Goal: Task Accomplishment & Management: Use online tool/utility

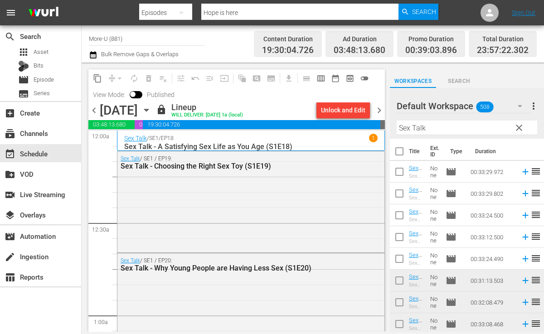
scroll to position [111, 0]
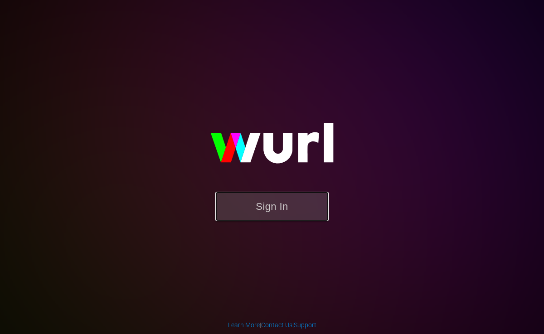
click at [288, 199] on button "Sign In" at bounding box center [271, 206] width 113 height 29
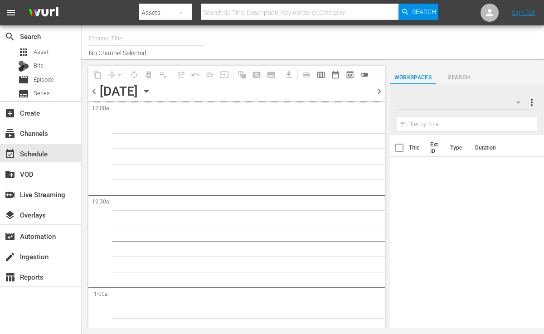
type input "More-U (881)"
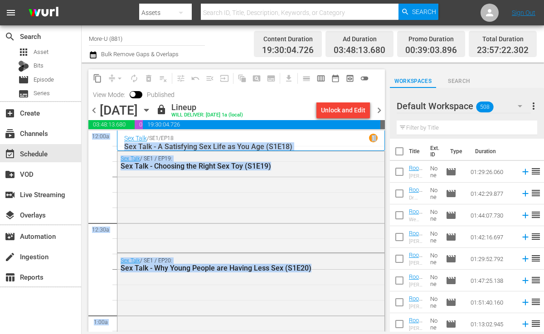
drag, startPoint x: 309, startPoint y: 137, endPoint x: 407, endPoint y: 87, distance: 110.3
click at [405, 86] on div "content_copy compress arrow_drop_down autorenew_outlined delete_forever_outline…" at bounding box center [313, 197] width 462 height 269
click at [344, 170] on div "Sex Talk / SE1 / EP19: Sex Talk - Choosing the Right Sex Toy (S1E19)" at bounding box center [250, 162] width 267 height 22
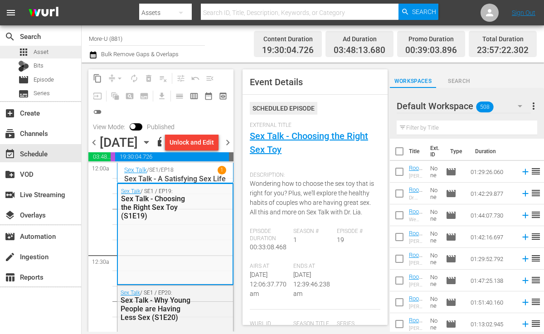
click at [42, 50] on span "Asset" at bounding box center [41, 52] width 15 height 9
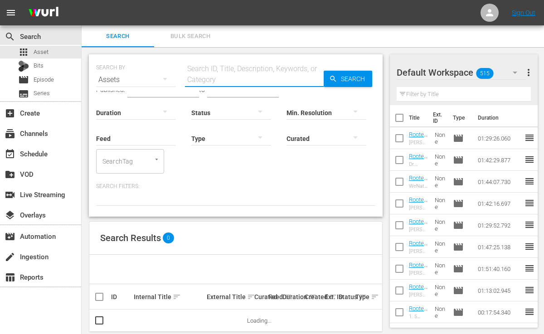
click at [211, 79] on input "text" at bounding box center [254, 80] width 139 height 22
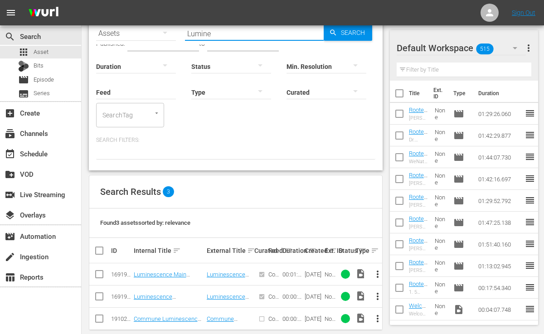
scroll to position [53, 0]
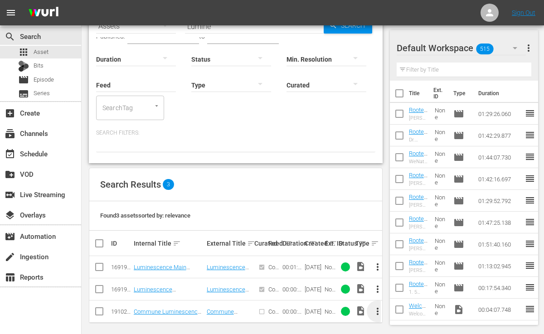
click at [378, 306] on span "more_vert" at bounding box center [377, 311] width 11 height 11
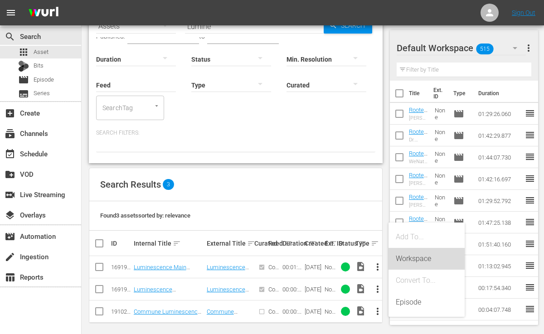
click at [412, 256] on div "Workspace" at bounding box center [427, 259] width 62 height 22
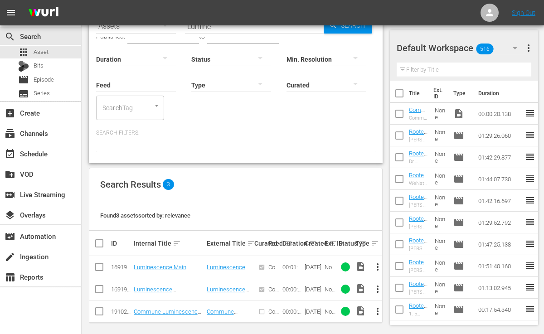
scroll to position [0, 0]
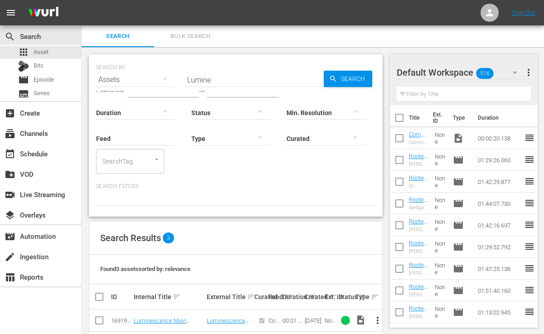
click at [223, 83] on input "Lumine" at bounding box center [254, 80] width 139 height 22
type input "L"
paste input "Medicinal Media Interstitial- Cherry Blossoms"
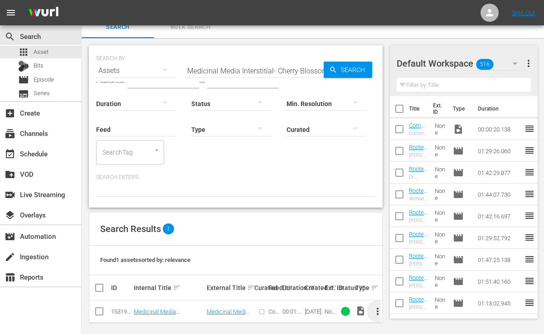
click at [376, 306] on span "more_vert" at bounding box center [377, 311] width 11 height 11
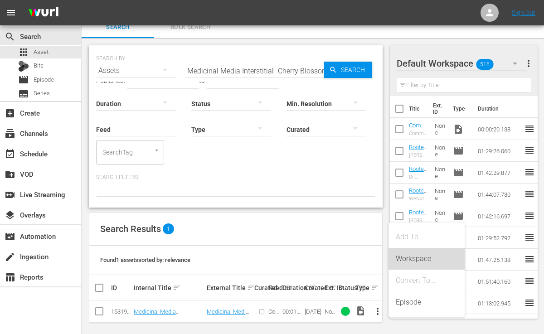
click at [412, 257] on div "Workspace" at bounding box center [427, 259] width 62 height 22
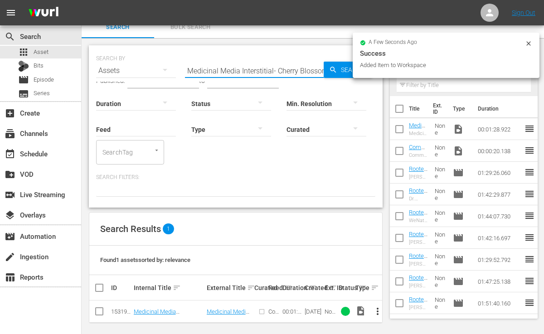
drag, startPoint x: 295, startPoint y: 66, endPoint x: 285, endPoint y: 17, distance: 49.5
click at [285, 22] on div "menu Sign Out search Search apps Asset Bits movie Episode subtitles Series add_…" at bounding box center [272, 165] width 544 height 349
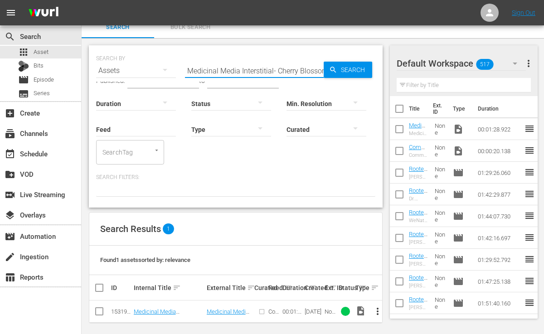
click at [300, 69] on input "Medicinal Media Interstitial- Cherry Blossoms" at bounding box center [254, 71] width 139 height 22
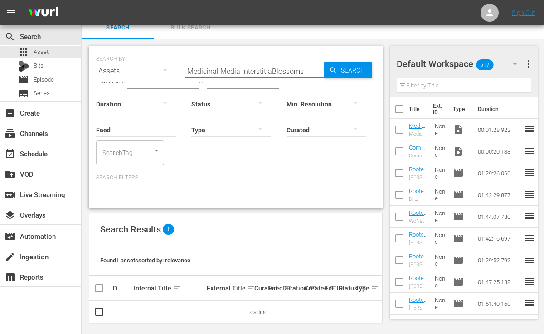
scroll to position [1, 0]
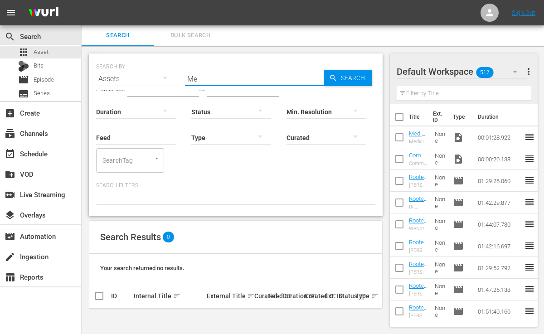
type input "M"
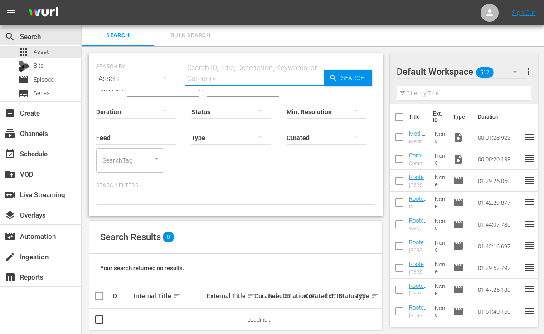
paste input "Medicinal Media Interstitial- Chocolate"
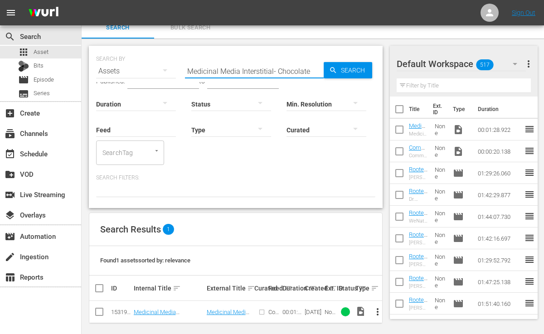
scroll to position [9, 0]
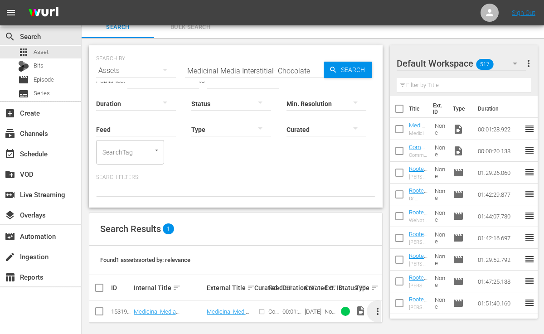
click at [375, 308] on span "more_vert" at bounding box center [377, 311] width 11 height 11
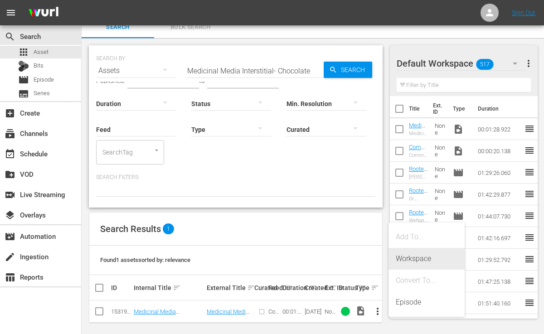
click at [416, 253] on div "Workspace" at bounding box center [427, 259] width 62 height 22
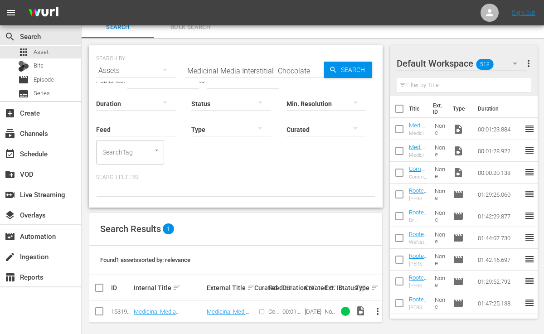
click at [314, 71] on input "Medicinal Media Interstitial- Chocolate" at bounding box center [254, 71] width 139 height 22
type input "M"
paste input "Medicinal Media Interstitial- Inner Strength"
click at [376, 307] on span "more_vert" at bounding box center [377, 311] width 11 height 11
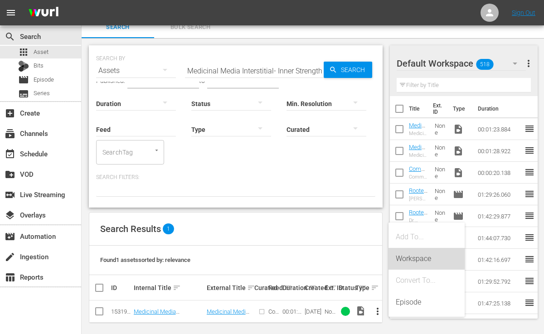
click at [418, 258] on div "Workspace" at bounding box center [427, 259] width 62 height 22
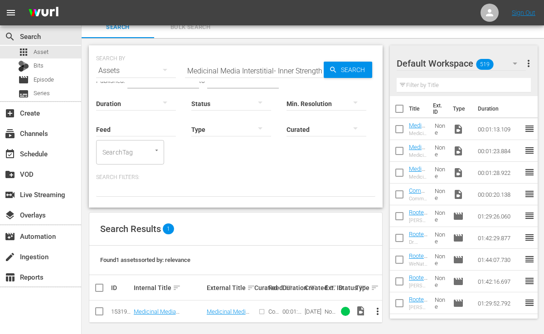
click at [321, 70] on input "Medicinal Media Interstitial- Inner Strength" at bounding box center [254, 71] width 139 height 22
type input "M"
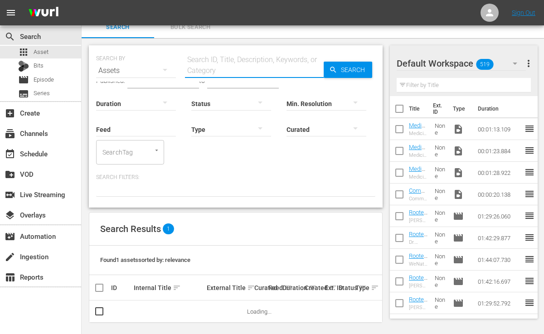
scroll to position [9, 0]
paste input "Medicinal Media Interstitial- Still Water"
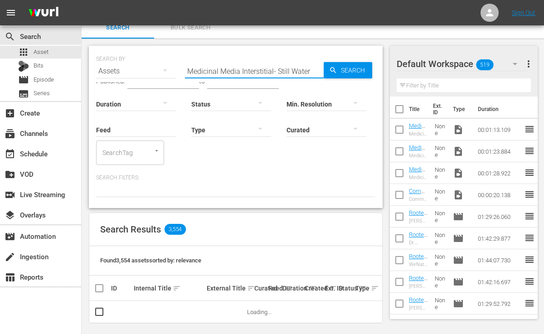
scroll to position [9, 0]
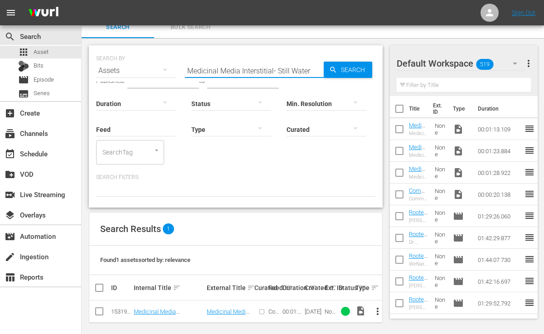
click at [378, 306] on span "more_vert" at bounding box center [377, 311] width 11 height 11
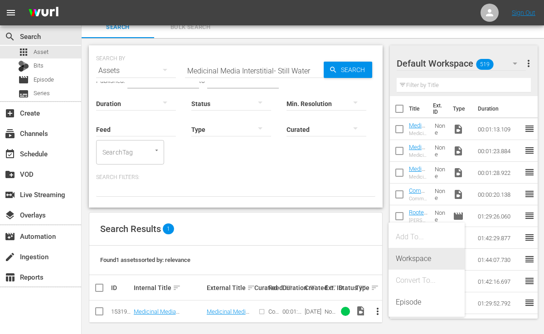
click at [412, 253] on div "Workspace" at bounding box center [427, 259] width 62 height 22
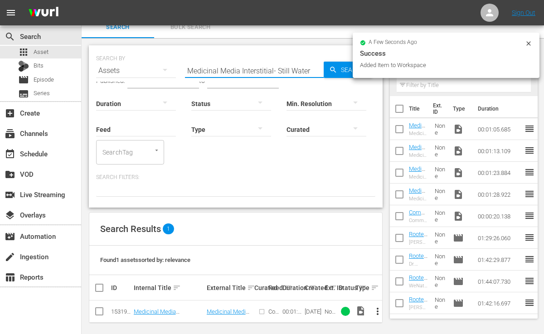
click at [315, 68] on input "Medicinal Media Interstitial- Still Water" at bounding box center [254, 71] width 139 height 22
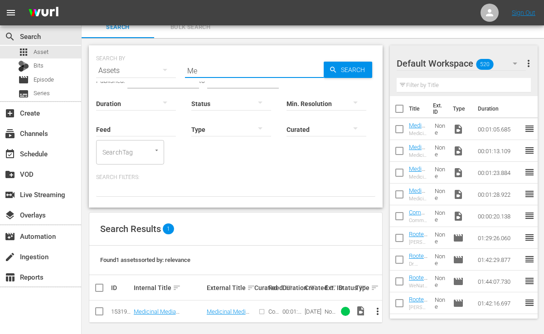
type input "M"
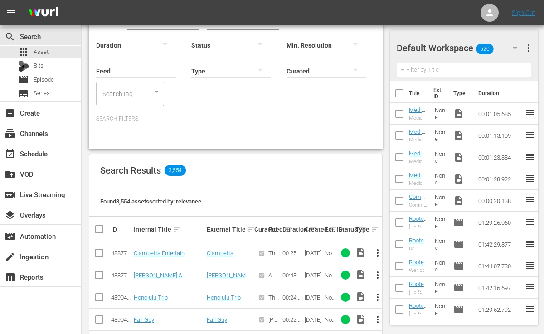
scroll to position [0, 0]
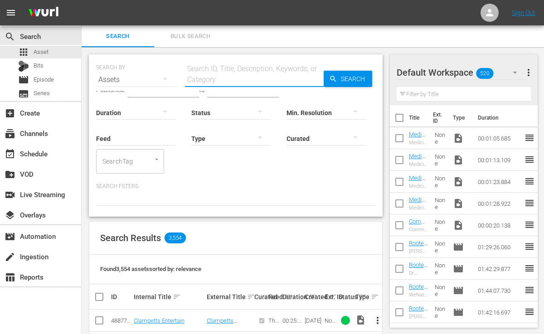
paste input "Women Together: The Science and Soul of Collective Healing"
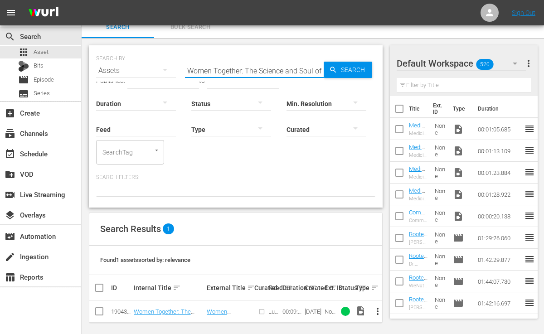
click at [321, 73] on input "Women Together: The Science and Soul of Collective Healing" at bounding box center [254, 71] width 139 height 22
type input "W"
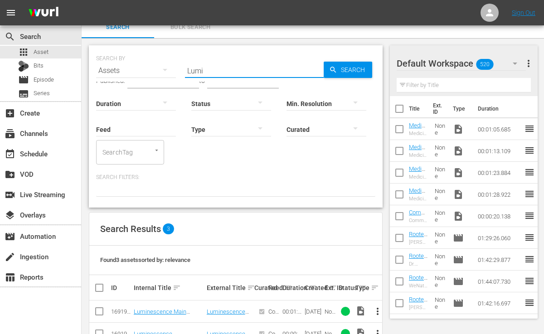
scroll to position [53, 0]
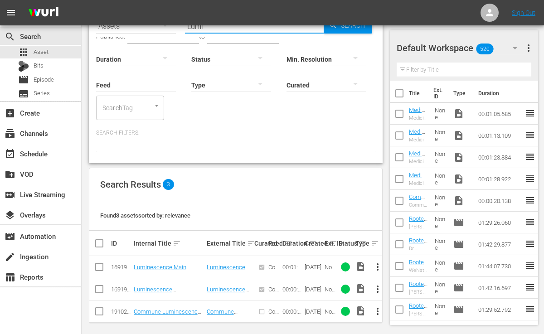
click at [379, 262] on span "more_vert" at bounding box center [377, 267] width 11 height 11
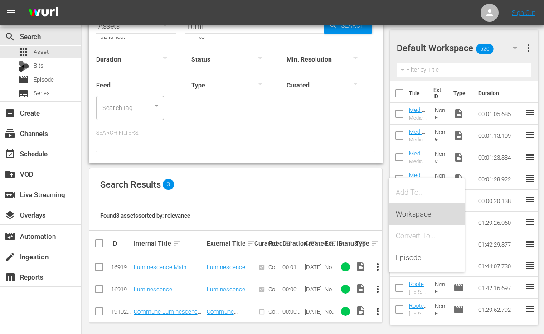
click at [420, 215] on div "Workspace" at bounding box center [427, 214] width 62 height 22
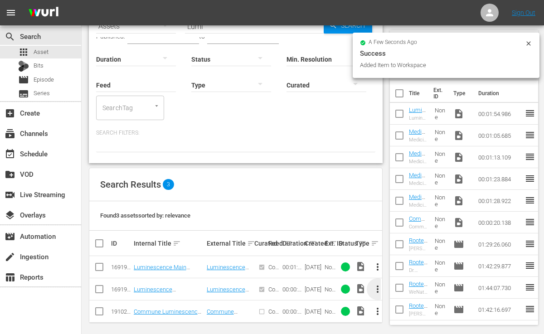
click at [377, 284] on span "more_vert" at bounding box center [377, 289] width 11 height 11
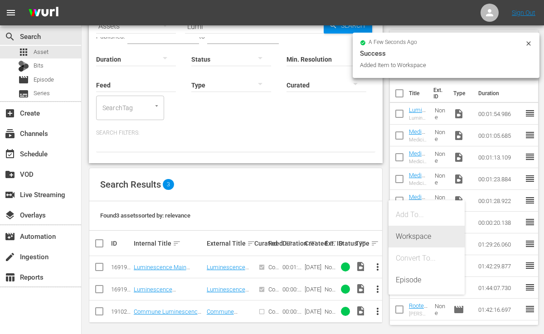
click at [403, 236] on div "Workspace" at bounding box center [427, 237] width 62 height 22
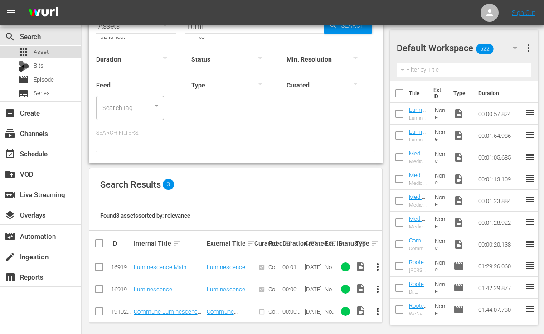
click at [64, 53] on div "apps Asset" at bounding box center [40, 52] width 81 height 13
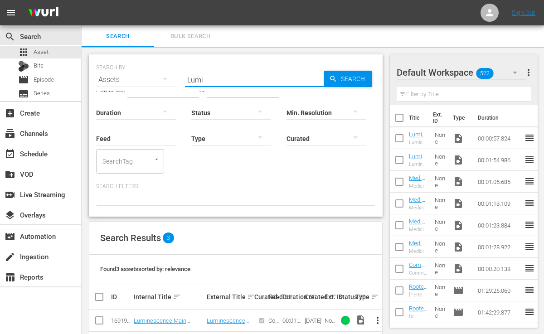
click at [217, 79] on input "Lumi" at bounding box center [254, 80] width 139 height 22
type input "L"
paste input "Women Together: The Science and Soul of Collective Healing"
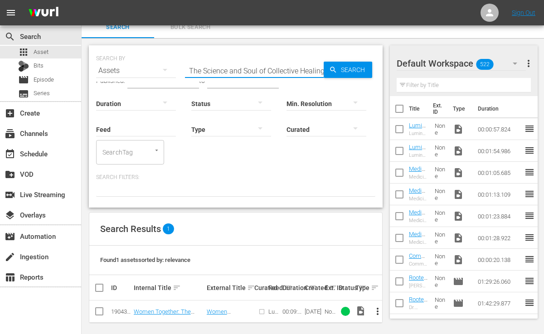
type input "Women Together: The Science and Soul of Collective Healing"
click at [376, 306] on span "more_vert" at bounding box center [377, 311] width 11 height 11
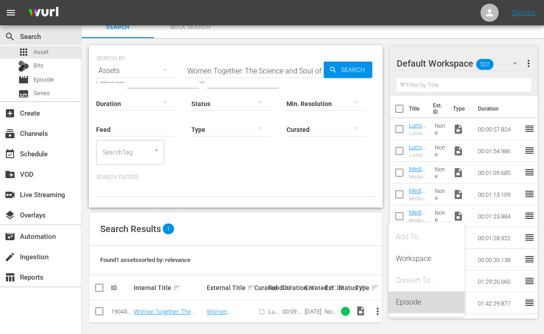
click at [398, 304] on div "Episode" at bounding box center [427, 302] width 62 height 22
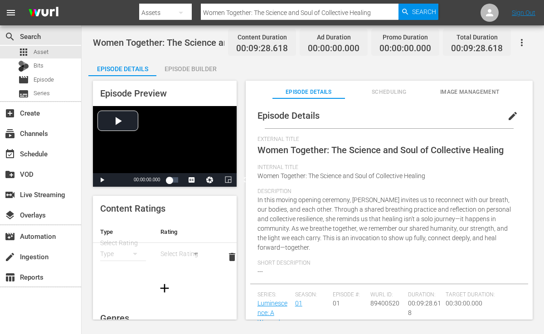
click at [143, 223] on th "Type" at bounding box center [123, 232] width 60 height 22
click at [124, 240] on div "Select Rating Type" at bounding box center [123, 248] width 46 height 22
click at [114, 255] on div "simple table" at bounding box center [123, 253] width 46 height 25
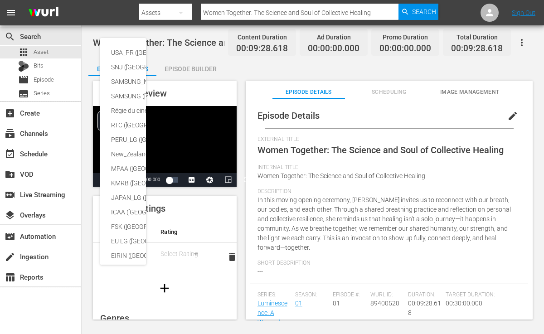
click at [145, 278] on div "USA_PR ([GEOGRAPHIC_DATA]) SNJ ([GEOGRAPHIC_DATA]) SAMSUNG_NZ ([GEOGRAPHIC_DATA…" at bounding box center [272, 167] width 544 height 334
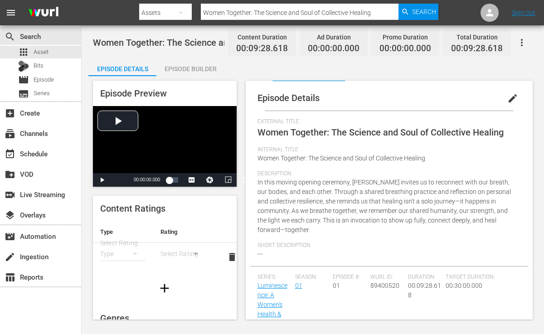
click at [509, 96] on span "edit" at bounding box center [512, 98] width 11 height 11
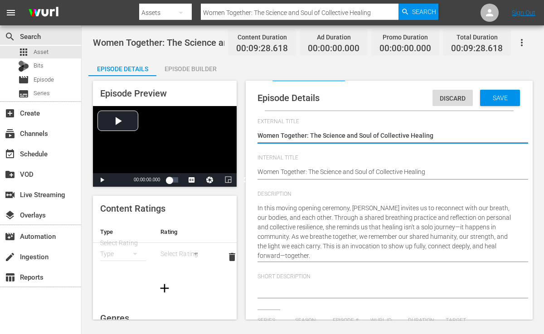
type input "Luminescence: A Women's Health & Longevity Summit"
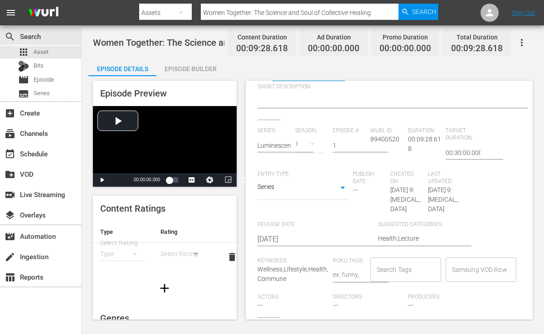
scroll to position [203, 0]
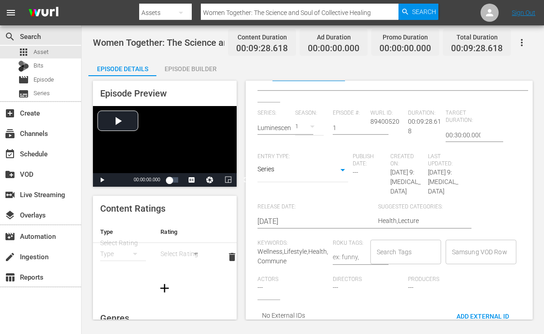
click at [386, 244] on input "Search Tags" at bounding box center [398, 252] width 49 height 16
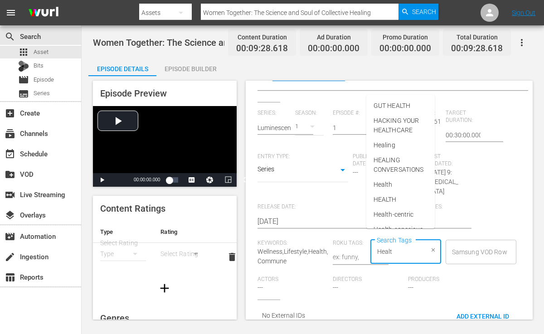
type input "Health"
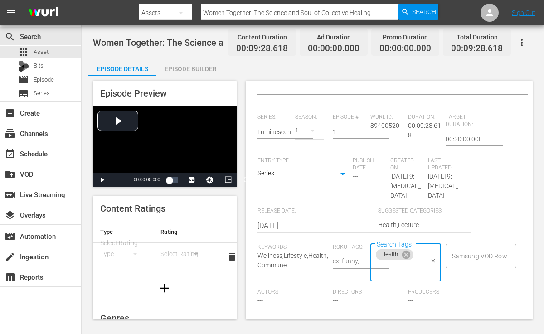
scroll to position [208, 0]
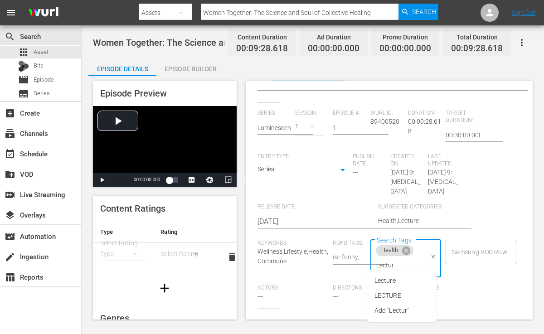
type input "Lecture"
click at [392, 280] on span "Lecture" at bounding box center [384, 281] width 21 height 10
type input "Lumine"
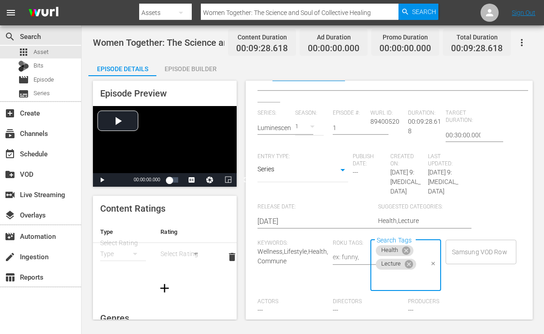
paste input "Luminescence"
type input "Luminescence"
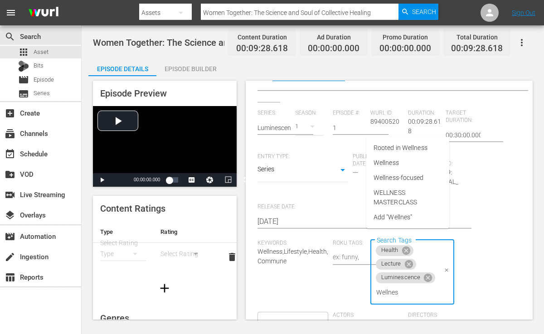
type input "Wellness"
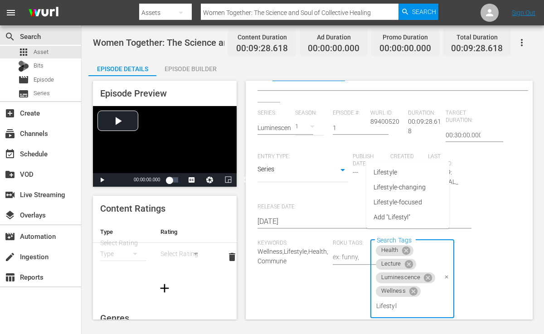
type input "Lifestyle"
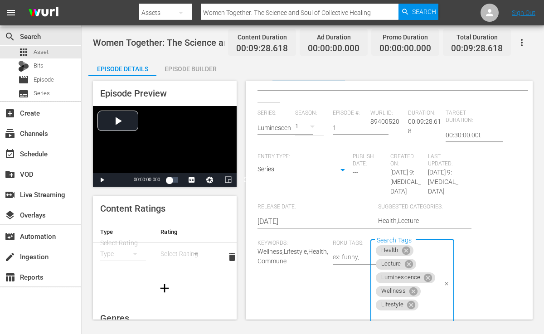
scroll to position [9, 0]
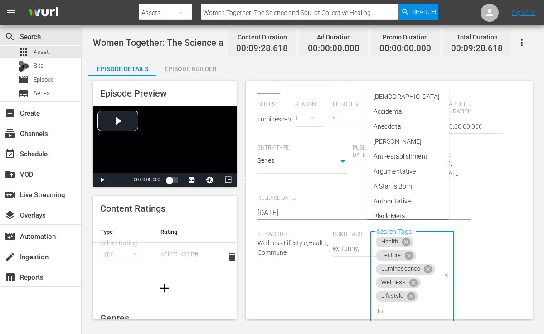
type input "Talk"
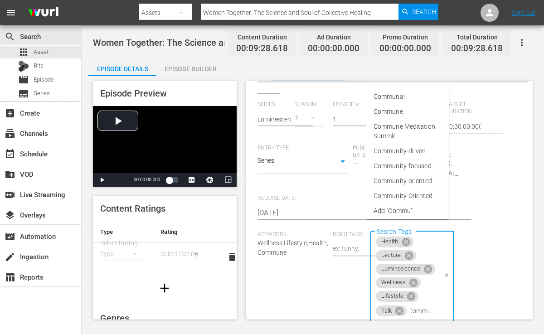
type input "Commune"
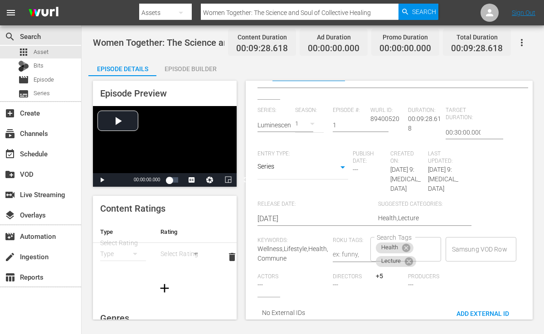
scroll to position [203, 0]
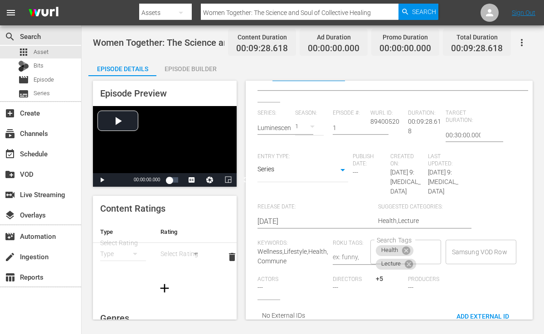
click at [345, 261] on div "Roku Tags:" at bounding box center [352, 258] width 38 height 36
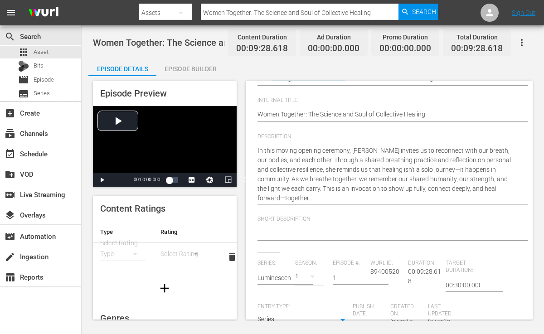
scroll to position [53, 0]
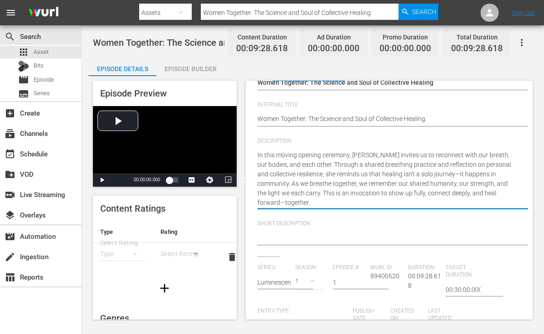
drag, startPoint x: 258, startPoint y: 155, endPoint x: 312, endPoint y: 167, distance: 55.3
click at [266, 150] on textarea "In this moving opening ceremony, [PERSON_NAME] invites us to reconnect with our…" at bounding box center [386, 178] width 259 height 57
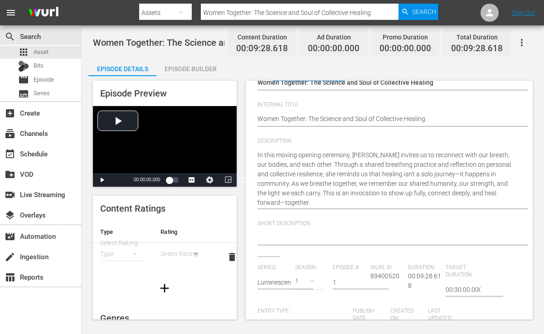
click at [257, 150] on div "Episode Details Discard Save External Title Women Together: The Science and Sou…" at bounding box center [389, 258] width 278 height 453
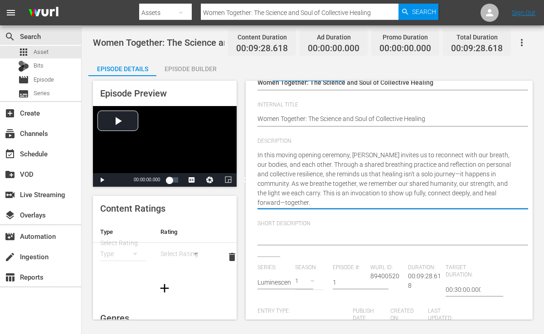
drag, startPoint x: 258, startPoint y: 151, endPoint x: 278, endPoint y: 155, distance: 20.0
click at [257, 154] on textarea "In this moving opening ceremony, [PERSON_NAME] invites us to reconnect with our…" at bounding box center [386, 178] width 259 height 57
drag, startPoint x: 257, startPoint y: 154, endPoint x: 322, endPoint y: 162, distance: 65.3
click at [322, 162] on textarea "In this moving opening ceremony, [PERSON_NAME] invites us to reconnect with our…" at bounding box center [386, 178] width 259 height 57
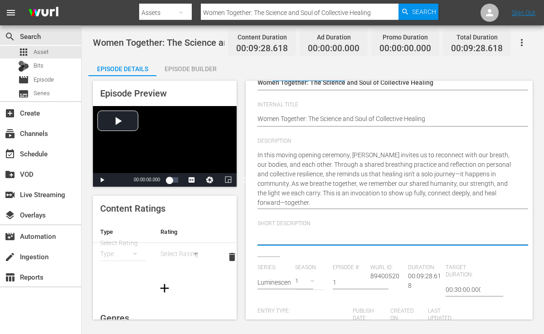
click at [291, 233] on textarea at bounding box center [386, 238] width 259 height 11
paste textarea "In this moving opening ceremony, [PERSON_NAME] invites us to reconnect with our…"
type textarea "In this moving opening ceremony, [PERSON_NAME] invites us to reconnect with our…"
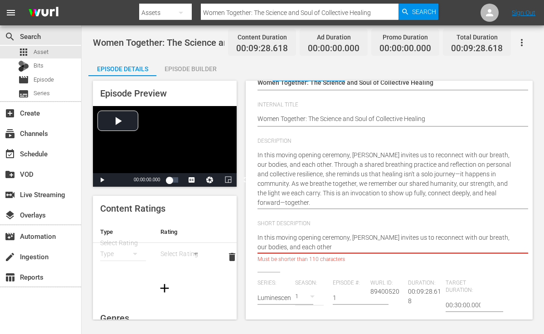
click at [502, 237] on textarea "In this moving opening ceremony, [PERSON_NAME] invites us to reconnect with our…" at bounding box center [386, 242] width 259 height 19
type textarea "In this moving opening ceremony, [PERSON_NAME] invites us to reconnect with our…"
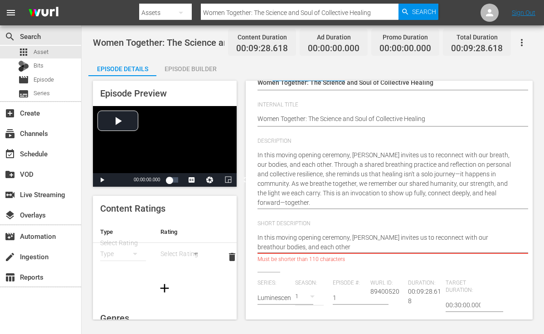
type textarea "In this moving opening ceremony, [PERSON_NAME] invites us to reconnect with our…"
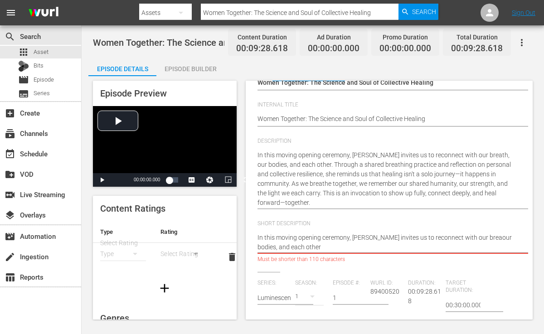
type textarea "In this moving opening ceremony, [PERSON_NAME] invites us to reconnect with our…"
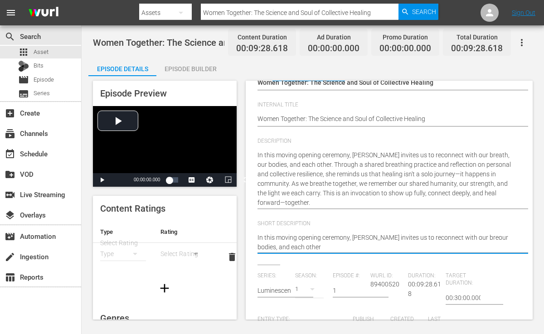
type textarea "In this moving opening ceremony, [PERSON_NAME] invites us to reconnect with our…"
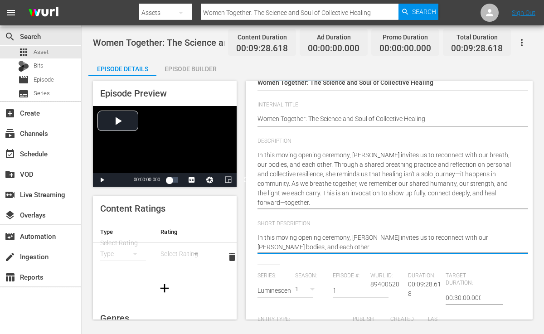
type textarea "In this moving opening ceremony, [PERSON_NAME] invites us to reconnect with our…"
type textarea "In this moving opening ceremony, [PERSON_NAME] invites us to reconnect with ouo…"
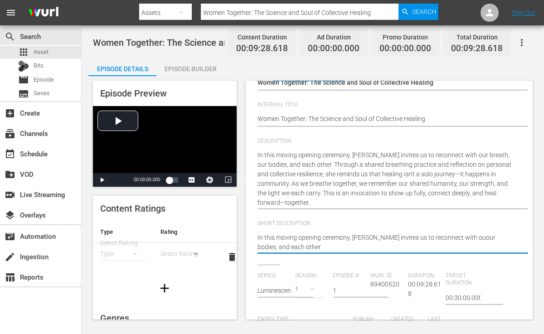
type textarea "In this moving opening ceremony, [PERSON_NAME] invites us to reconnect with oou…"
type textarea "In this moving opening ceremony, [PERSON_NAME] invites us to reconnect with our…"
type textarea "In this moving opening ceremony, [PERSON_NAME] invites us to reconnect withour …"
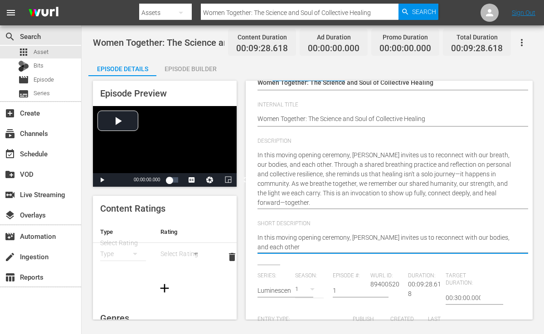
type textarea "In this moving opening ceremony, [PERSON_NAME] invites us to reconnect withour …"
type textarea "In this moving opening ceremony, [PERSON_NAME] invites us to reconnect with our…"
click at [312, 246] on textarea "In this moving opening ceremony, [PERSON_NAME] invites us to reconnect with our…" at bounding box center [386, 242] width 259 height 19
type textarea "In this moving opening ceremony, [PERSON_NAME] invites us to reconnect with our…"
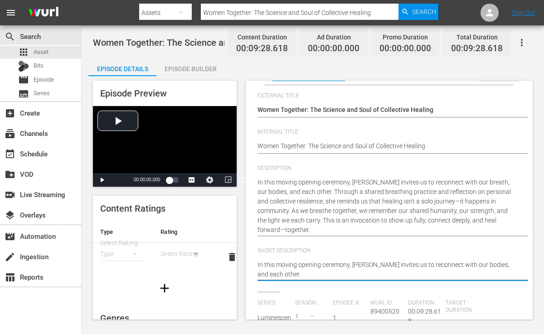
scroll to position [0, 0]
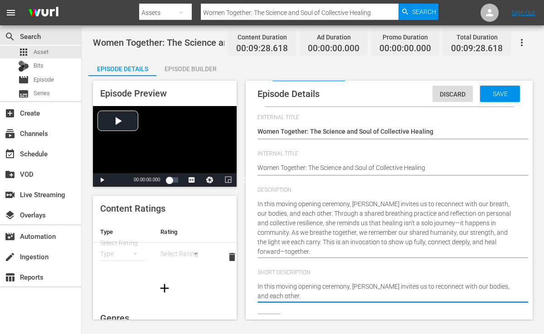
type textarea "In this moving opening ceremony, [PERSON_NAME] invites us to reconnect with our…"
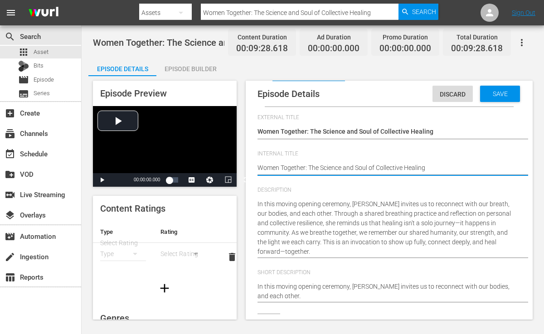
type textarea "Women Together: The Science and Soul of Collective Healing"
type textarea "Women Together: The Science and Soul of Collective Healing ["
type textarea "Women Together: The Science and Soul of Collective Healing [S"
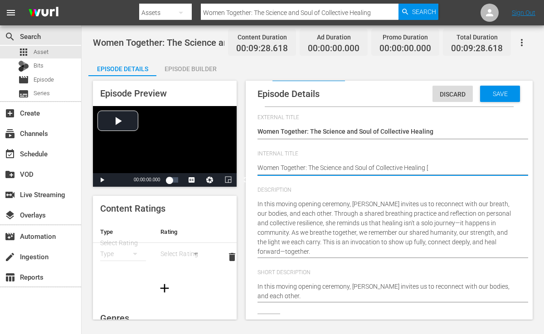
type textarea "Women Together: The Science and Soul of Collective Healing [S"
type textarea "Women Together: The Science and Soul of Collective Healing [S1"
type textarea "Women Together: The Science and Soul of Collective Healing [S1E"
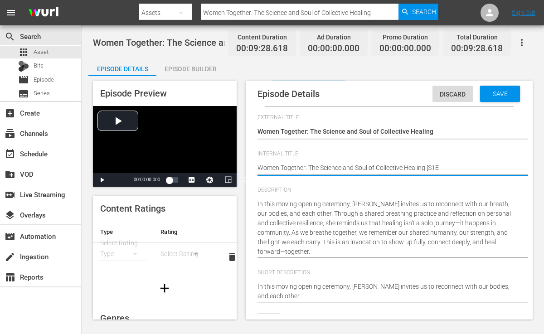
type textarea "Women Together: The Science and Soul of Collective Healing [S1E1"
type textarea "Women Together: The Science and Soul of Collective Healing [S1E1]"
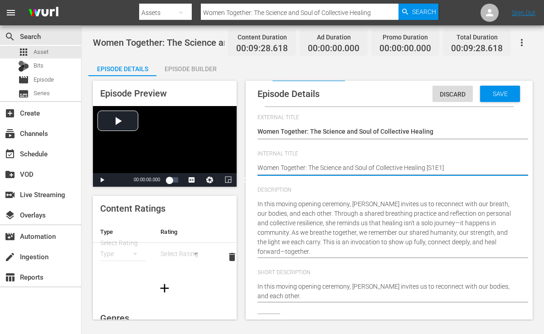
type textarea "Women Together: The Science and Soul of Collective Healing [S1E1]"
type textarea "Women Together: The Science and Soul of Collective Healing [S1E1] ("
type textarea "Women Together: The Science and Soul of Collective Healing [S1E1] (C"
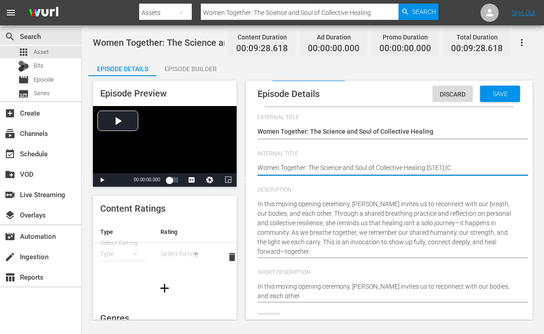
type textarea "Women Together: The Science and Soul of Collective Healing [S1E1] (Ch"
type textarea "Women Together: The Science and Soul of Collective Healing [S1E1] (Chw"
type textarea "Women Together: The Science and Soul of Collective Healing [S1E1] (Ch"
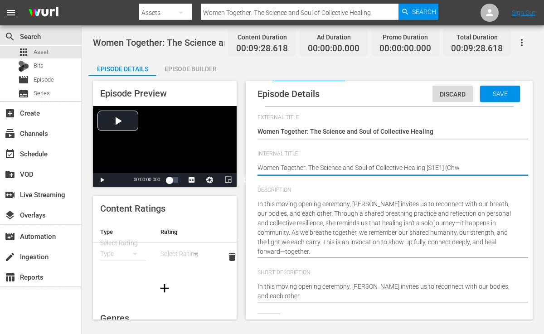
type textarea "Women Together: The Science and Soul of Collective Healing [S1E1] (Ch"
type textarea "Women Together: The Science and Soul of Collective Healing [S1E1] (Che"
type textarea "Women Together: The Science and Soul of Collective Healing [S1E1] ([PERSON_NAME]"
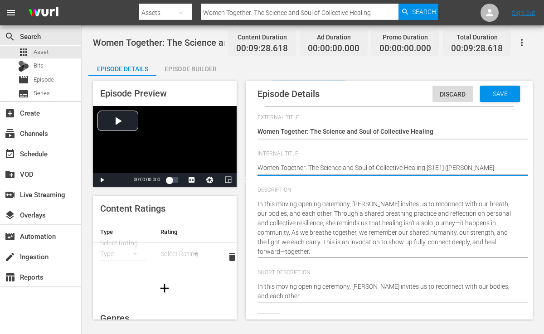
type textarea "Women Together: The Science and Soul of Collective Healing [S1E1] (Cherr"
type textarea "Women Together: The Science and Soul of Collective Healing [S1E1] (Cherry"
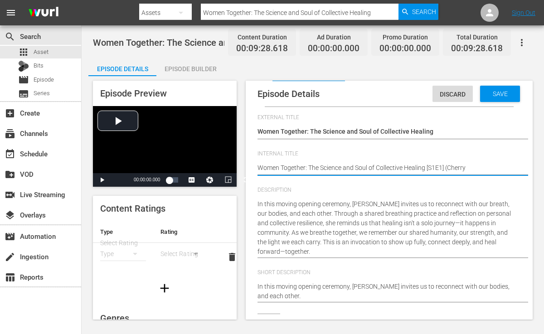
type textarea "Women Together: The Science and Soul of Collective Healing [S1E1] (Cherry"
type textarea "Women Together: The Science and Soul of Collective Healing [S1E1] ([PERSON_NAME]"
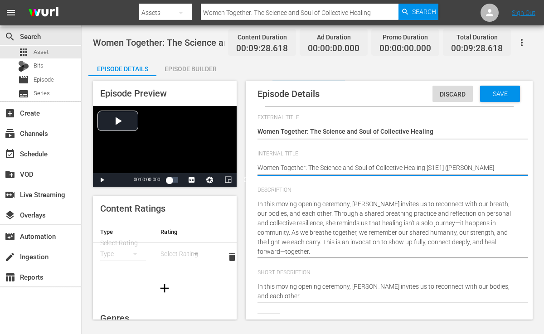
type textarea "Women Together: The Science and Soul of Collective Healing [S1E1] (Cherry Blo"
type textarea "Women Together: The Science and Soul of Collective Healing [S1E1] (Cherry Blos"
type textarea "Women Together: The Science and Soul of Collective Healing [S1E1] ([PERSON_NAME]"
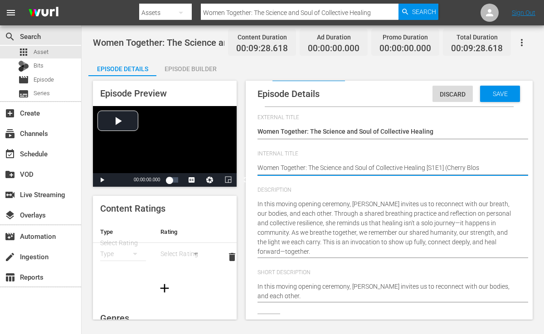
type textarea "Women Together: The Science and Soul of Collective Healing [S1E1] ([PERSON_NAME]"
type textarea "Women Together: The Science and Soul of Collective Healing [S1E1] (Cherry Blosso"
type textarea "Women Together: The Science and Soul of Collective Healing [S1E1] (Cherry Bloss…"
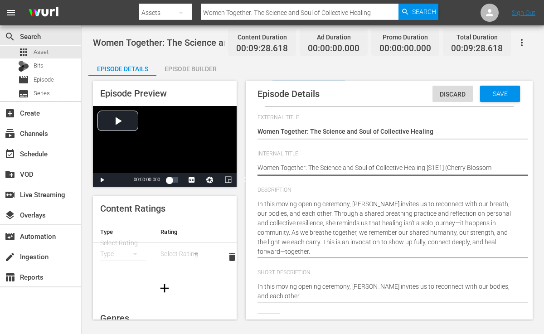
type textarea "Women Together: The Science and Soul of Collective Healing [S1E1] (Cherry Bloss…"
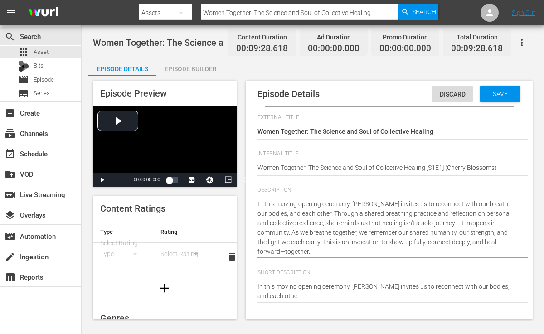
drag, startPoint x: 304, startPoint y: 159, endPoint x: 289, endPoint y: 157, distance: 14.6
click at [289, 157] on div "Internal Title Women Together: The Science and Soul of Collective Healing Women…" at bounding box center [388, 168] width 263 height 36
click at [334, 144] on div "External Title Women Together: The Science and Soul of Collective Healing Women…" at bounding box center [388, 132] width 263 height 36
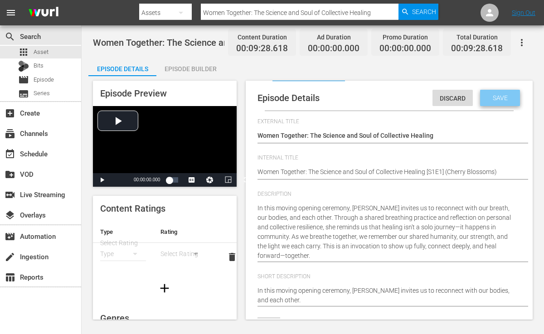
click at [501, 92] on div "Save" at bounding box center [500, 98] width 40 height 16
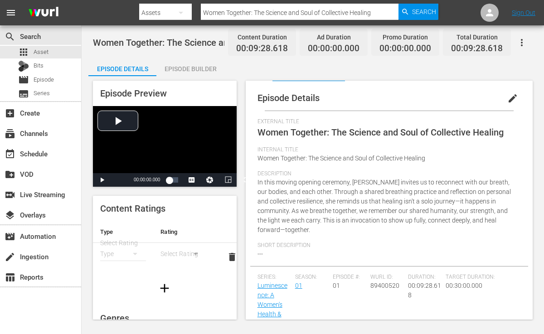
scroll to position [19, 0]
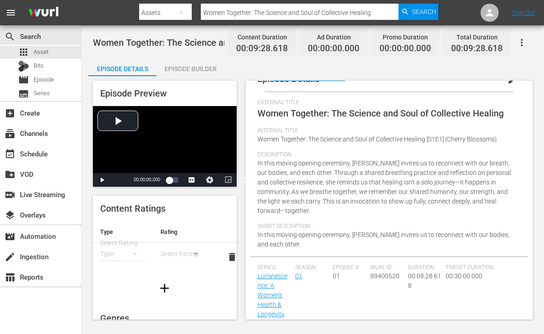
click at [200, 71] on div "Episode Builder" at bounding box center [190, 69] width 68 height 22
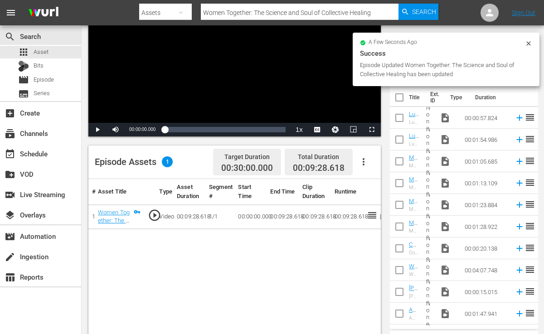
scroll to position [122, 0]
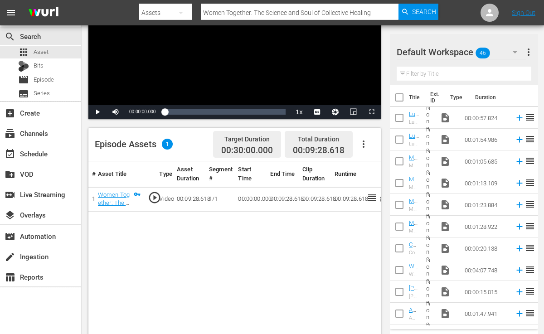
click at [428, 77] on input "text" at bounding box center [464, 74] width 135 height 15
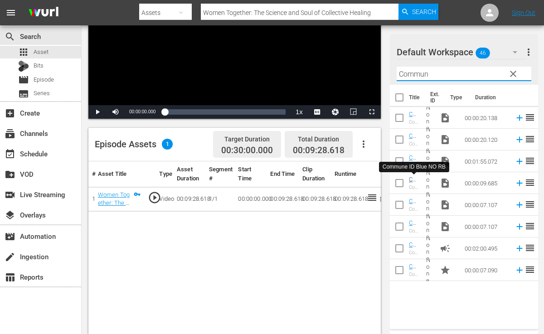
type input "Commun"
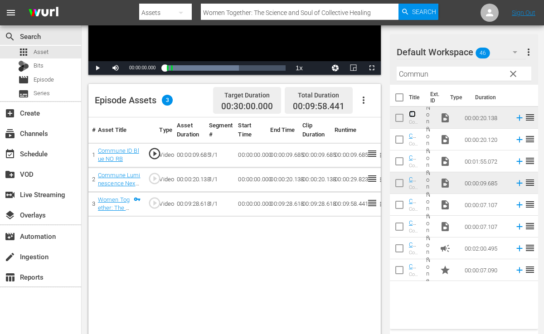
scroll to position [0, 0]
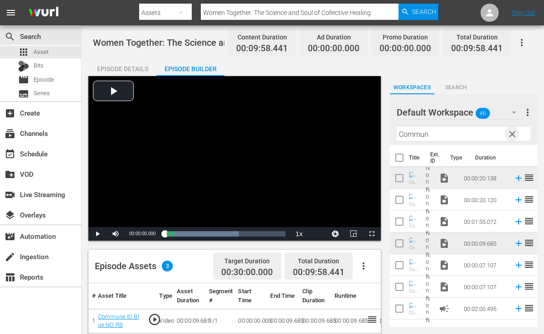
click at [512, 132] on span "clear" at bounding box center [512, 134] width 11 height 11
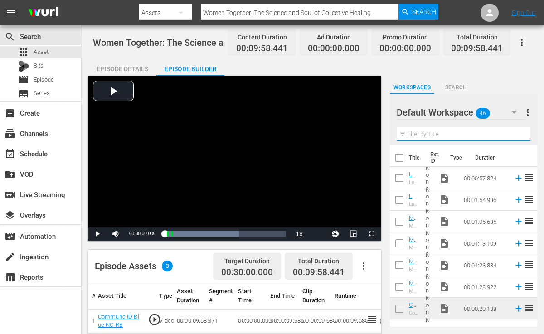
click at [480, 129] on input "text" at bounding box center [464, 134] width 134 height 15
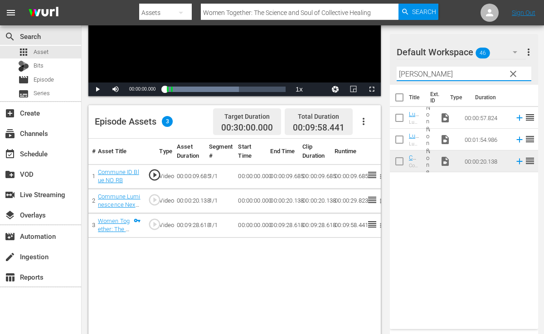
scroll to position [222, 0]
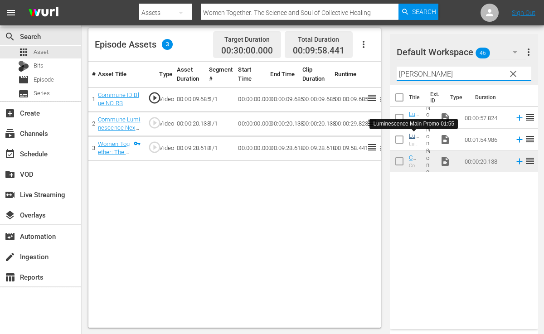
type input "[PERSON_NAME]"
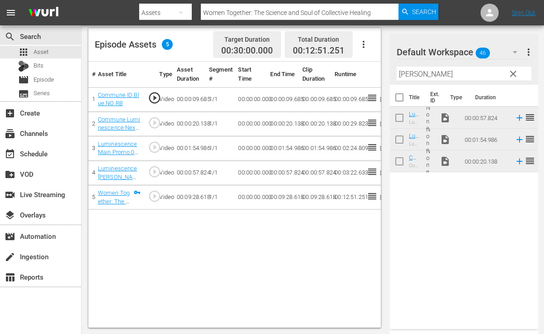
click at [510, 75] on span "clear" at bounding box center [513, 73] width 11 height 11
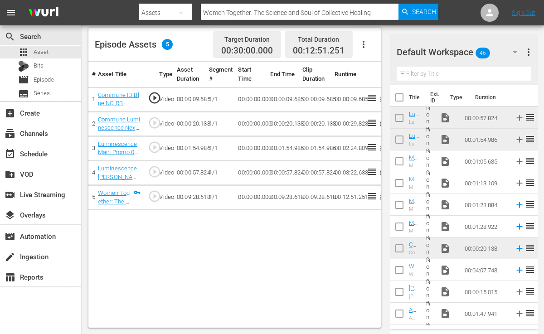
click at [465, 75] on input "text" at bounding box center [464, 74] width 135 height 15
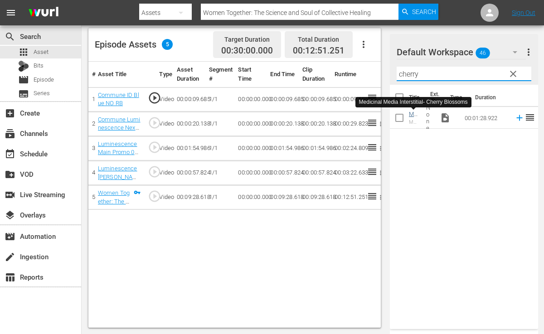
type input "cherry"
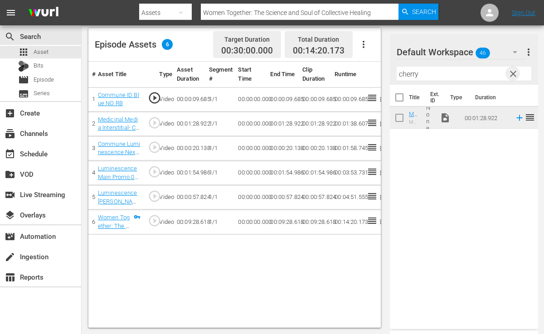
click at [512, 75] on span "clear" at bounding box center [513, 73] width 11 height 11
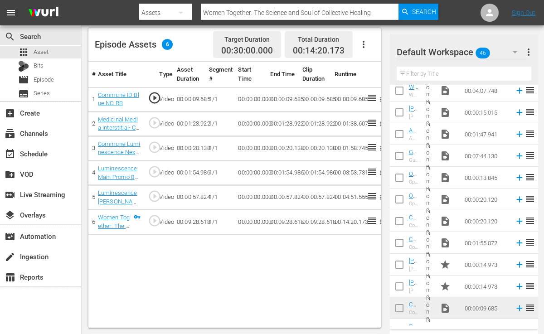
scroll to position [0, 0]
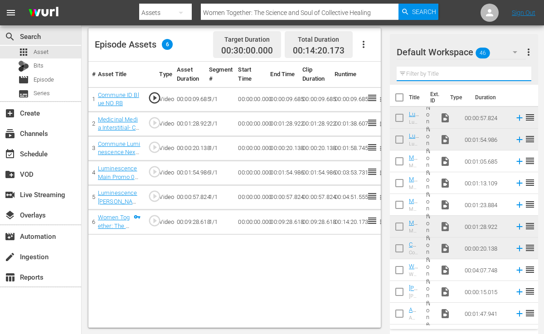
click at [438, 75] on input "text" at bounding box center [464, 74] width 135 height 15
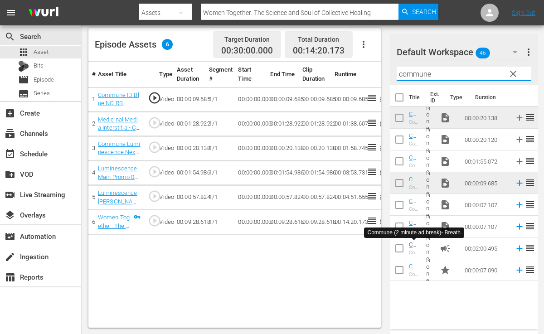
type input "commune"
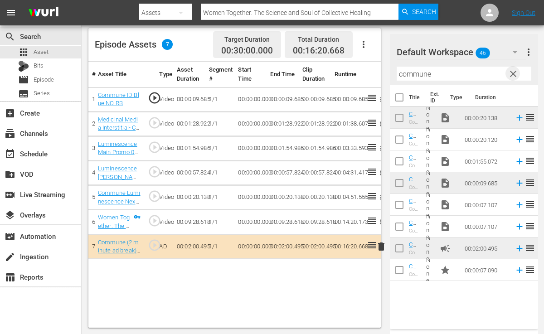
click at [513, 71] on span "clear" at bounding box center [513, 73] width 11 height 11
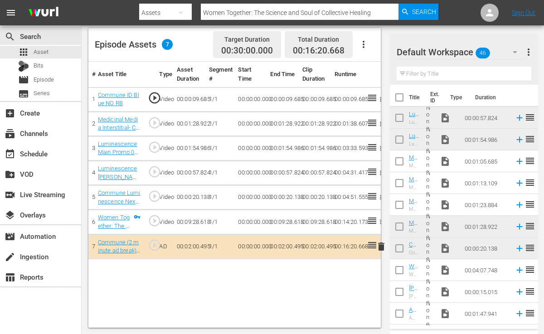
click at [470, 74] on input "text" at bounding box center [464, 74] width 135 height 15
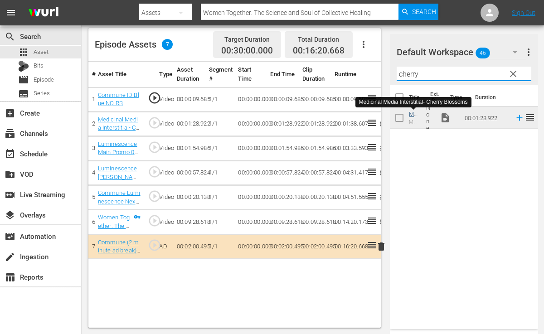
type input "cherry"
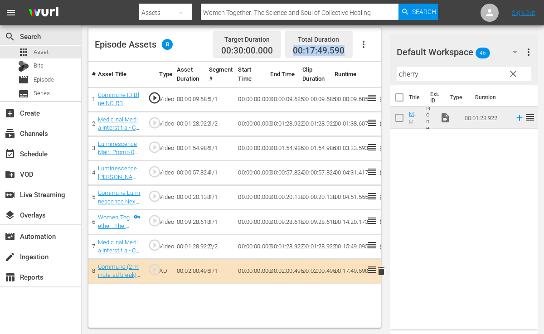
drag, startPoint x: 293, startPoint y: 49, endPoint x: 346, endPoint y: 52, distance: 52.6
click at [346, 52] on div "Total Duration 00:17:49.590" at bounding box center [319, 44] width 68 height 27
copy span "00:17:49.590"
click at [68, 54] on div "apps Asset" at bounding box center [40, 52] width 81 height 13
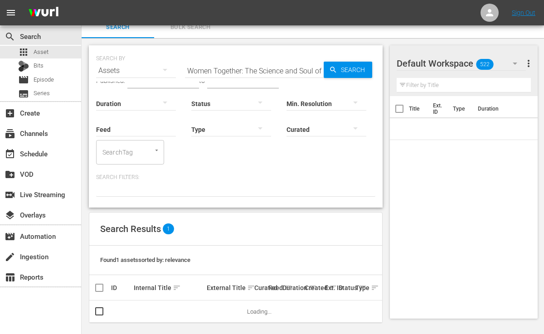
scroll to position [9, 0]
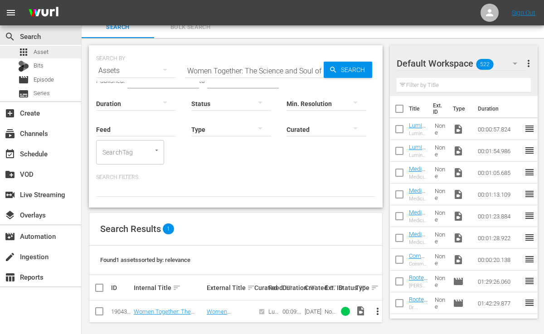
click at [68, 53] on div "apps Asset" at bounding box center [40, 52] width 81 height 13
click at [315, 71] on input "Women Together: The Science and Soul of Collective Healing" at bounding box center [254, 71] width 139 height 22
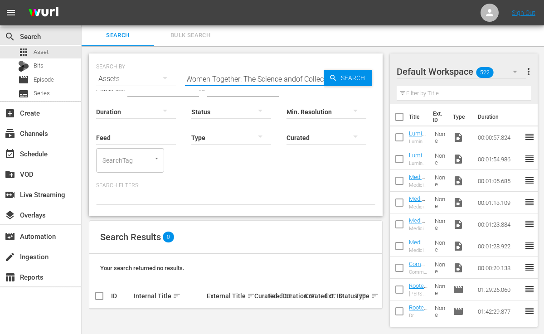
scroll to position [0, 0]
type input "W"
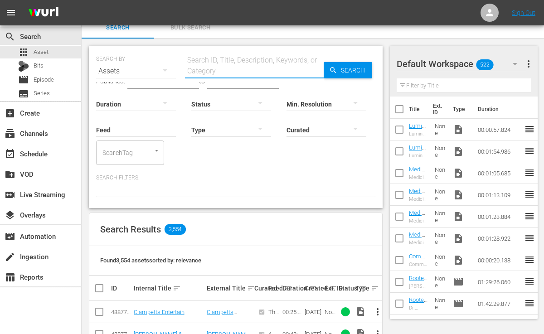
paste input "Awaken Your Heart’s Power: Science, Spirit, and the Practice of Heart Coherence"
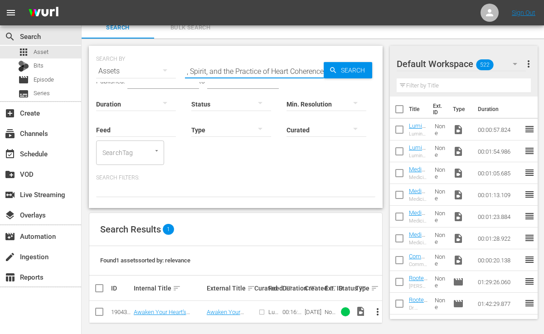
scroll to position [9, 0]
type input "Awaken Your Heart’s Power: Science, Spirit, and the Practice of Heart Coherence"
click at [376, 306] on span "more_vert" at bounding box center [377, 311] width 11 height 11
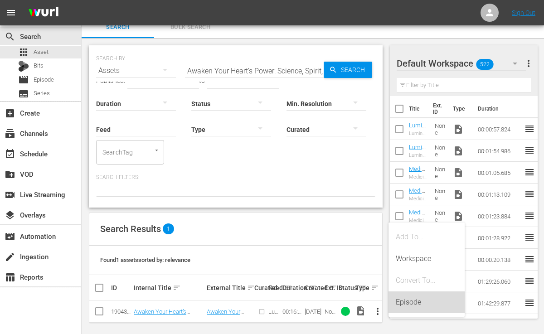
click at [397, 300] on div "Episode" at bounding box center [427, 302] width 62 height 22
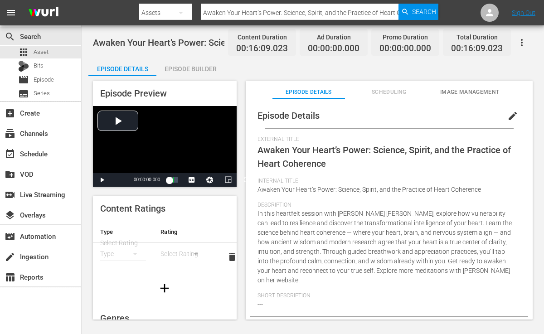
click at [507, 113] on span "edit" at bounding box center [512, 116] width 11 height 11
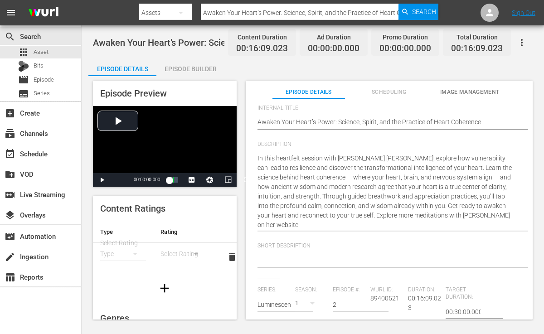
scroll to position [64, 0]
drag, startPoint x: 397, startPoint y: 156, endPoint x: 452, endPoint y: 167, distance: 55.9
click at [277, 257] on textarea at bounding box center [386, 260] width 259 height 11
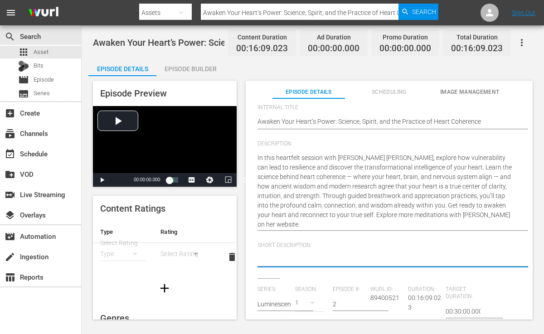
paste textarea "explore how vulnerability can lead to resilience and discover the transformatio…"
type textarea "explore how vulnerability can lead to resilience and discover the transformatio…"
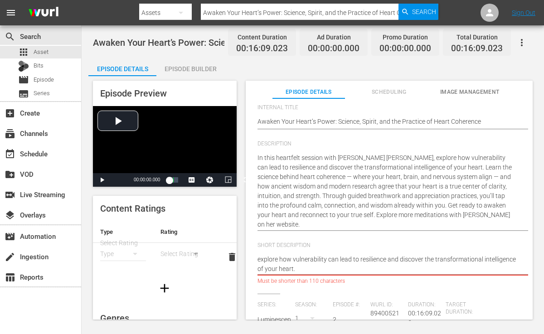
click at [260, 260] on textarea "explore how vulnerability can lead to resilience and discover the transformatio…" at bounding box center [386, 264] width 259 height 19
type textarea "xplore how vulnerability can lead to resilience and discover the transformation…"
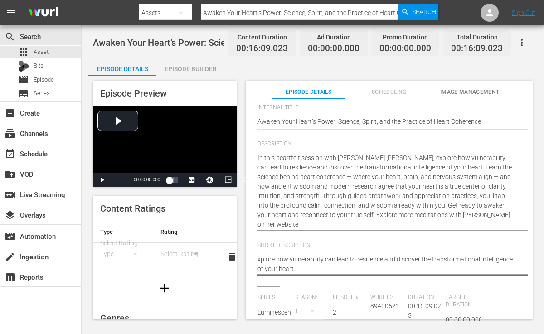
type textarea "xEplore how vulnerability can lead to resilience and discover the transformatio…"
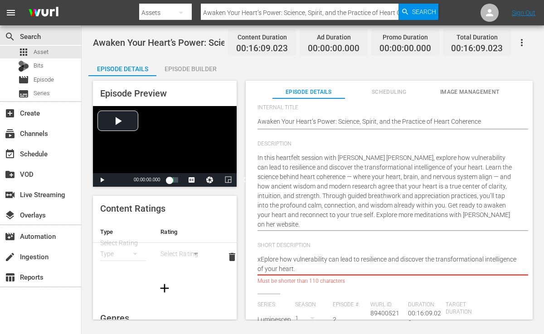
click at [259, 260] on textarea "xEplore how vulnerability can lead to resilience and discover the transformatio…" at bounding box center [386, 264] width 259 height 19
type textarea "xplore how vulnerability can lead to resilience and discover the transformation…"
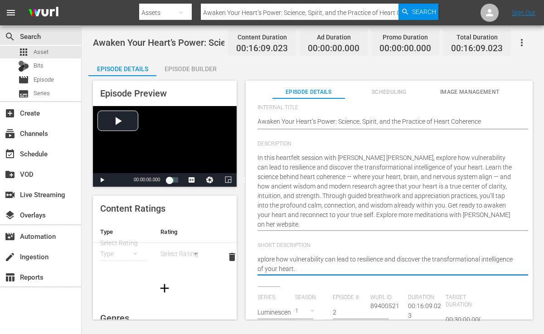
type textarea "plore how vulnerability can lead to resilience and discover the transformationa…"
type textarea "Eplore how vulnerability can lead to resilience and discover the transformation…"
type textarea "Explore how vulnerability can lead to resilience and discover the transformatio…"
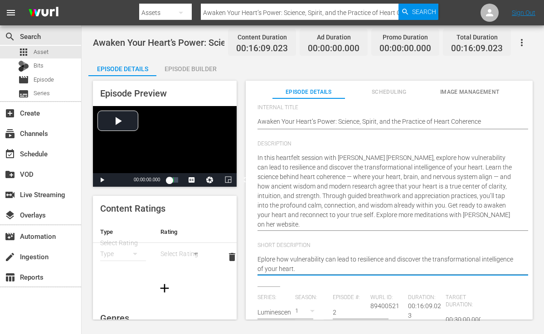
type textarea "Explore how vulnerability can lead to resilience and discover the transformatio…"
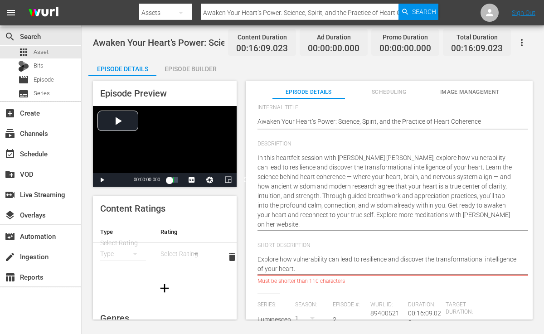
click at [327, 268] on textarea "Explore how vulnerability can lead to resilience and discover the transformatio…" at bounding box center [386, 264] width 259 height 19
type textarea "Explore how vulnerability can lead to resilience and discover the transformatio…"
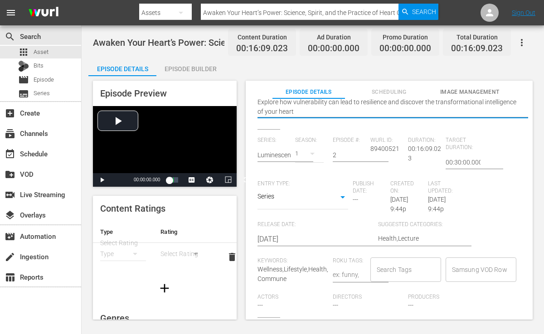
scroll to position [231, 0]
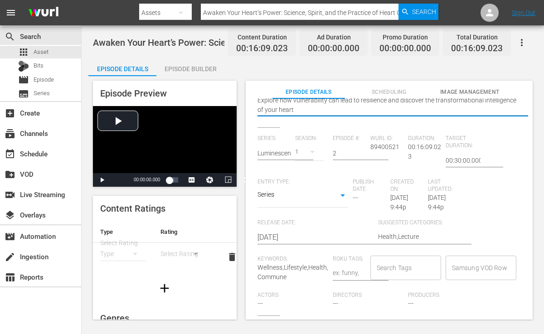
type textarea "Explore how vulnerability can lead to resilience and discover the transformatio…"
click at [401, 266] on input "Search Tags" at bounding box center [398, 268] width 49 height 16
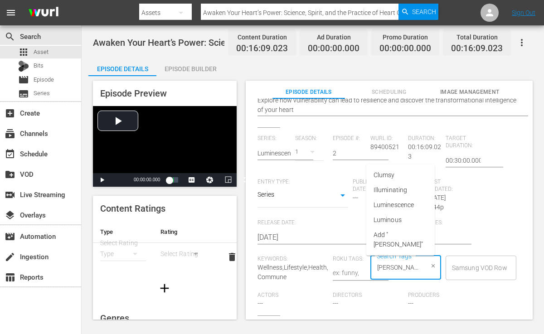
type input "Lumi"
click at [401, 207] on span "Luminescence" at bounding box center [393, 205] width 40 height 10
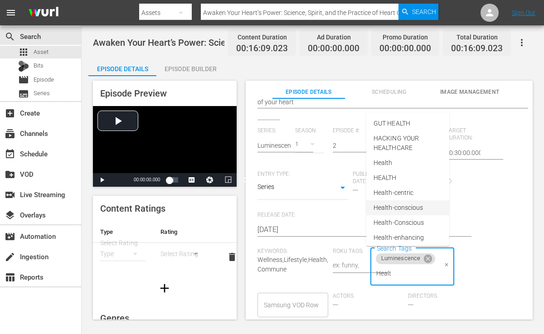
type input "Health"
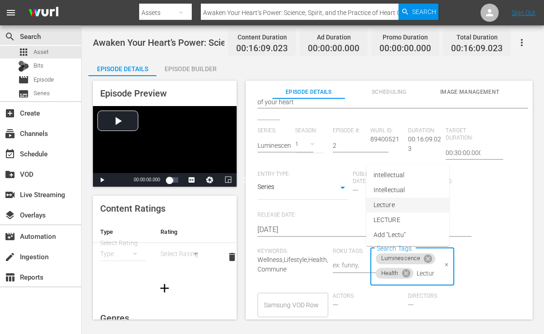
type input "Lecture"
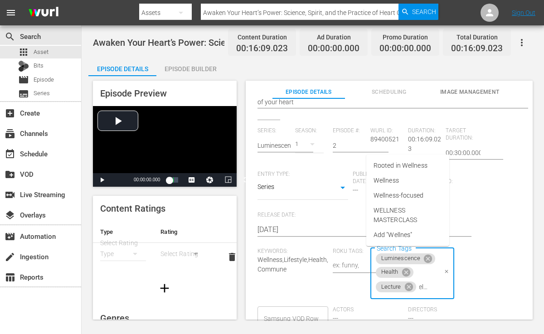
type input "Wellness"
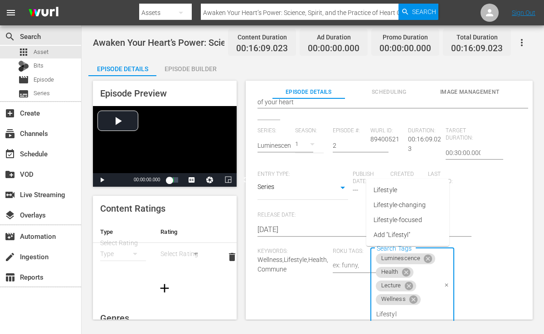
type input "Lifestyle"
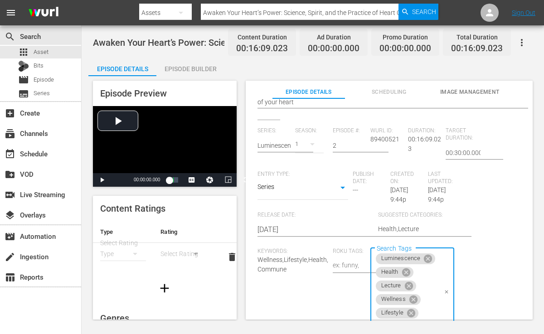
scroll to position [10, 0]
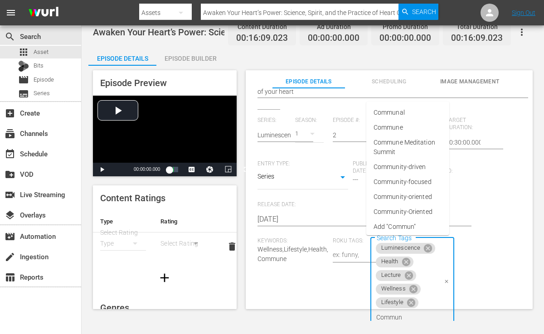
type input "Commune"
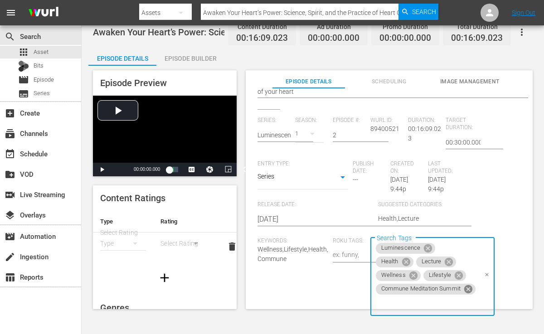
click at [463, 285] on icon at bounding box center [468, 289] width 10 height 10
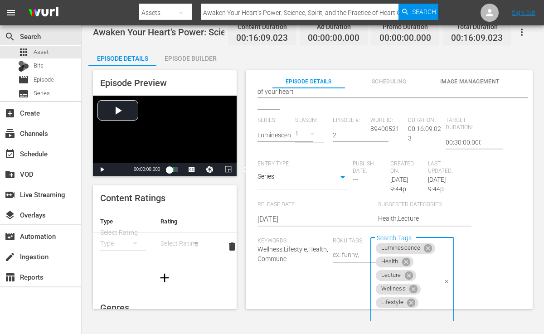
scroll to position [9, 0]
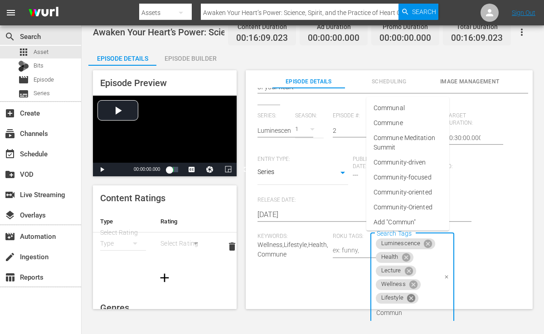
type input "Commune"
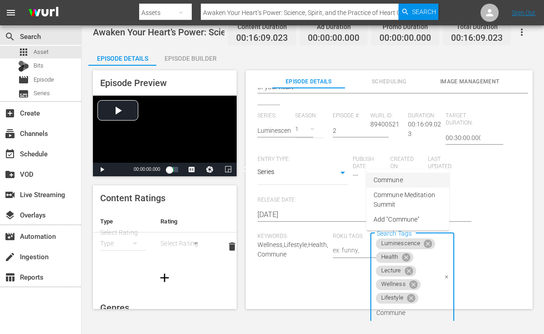
click at [400, 181] on span "Commune" at bounding box center [387, 180] width 29 height 10
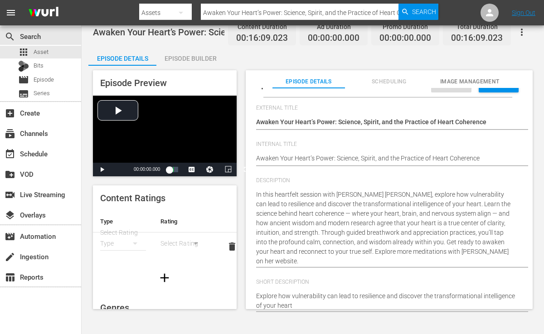
scroll to position [29, 0]
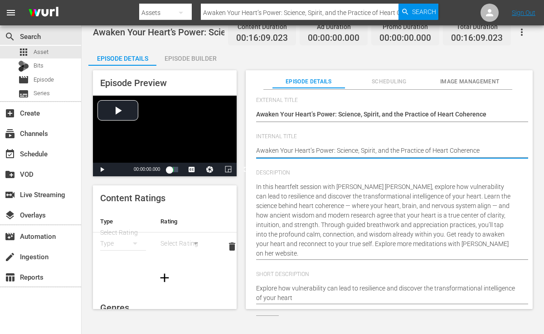
type textarea "Awaken Your Heart’s Power: Science, Spirit, and the Practice of Heart Coherence"
type textarea "Awaken Your Heart’s Power: Science, Spirit, and the Practice of Heart Coherence…"
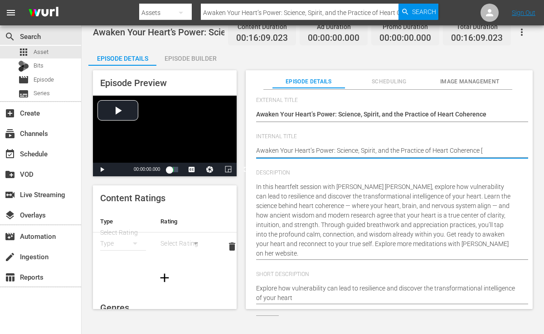
type textarea "Awaken Your Heart’s Power: Science, Spirit, and the Practice of Heart Coherence…"
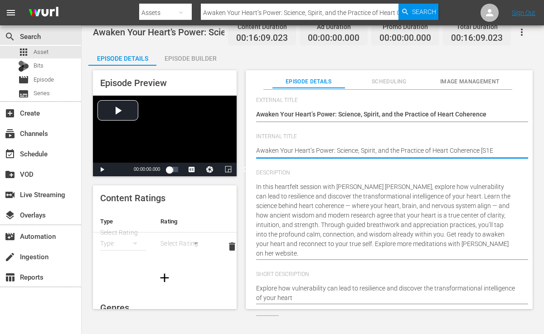
type textarea "Awaken Your Heart’s Power: Science, Spirit, and the Practice of Heart Coherence…"
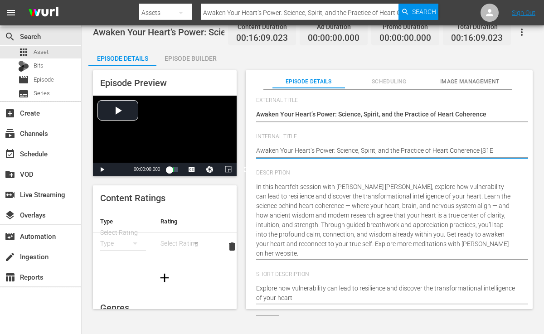
type textarea "Awaken Your Heart’s Power: Science, Spirit, and the Practice of Heart Coherence…"
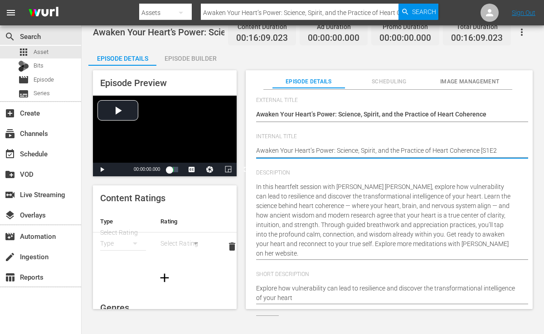
type textarea "Awaken Your Heart’s Power: Science, Spirit, and the Practice of Heart Coherence…"
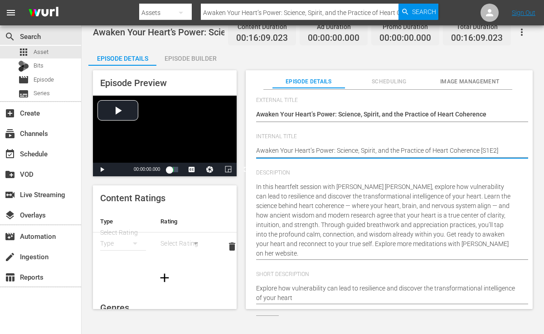
type textarea "Awaken Your Heart’s Power: Science, Spirit, and the Practice of Heart Coherence…"
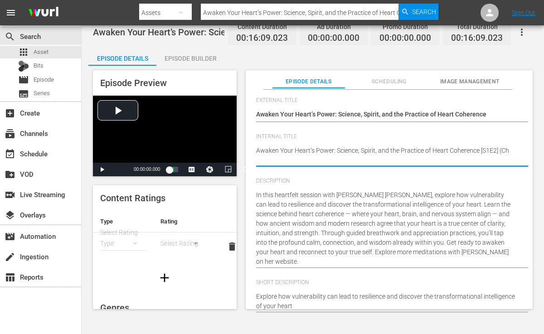
type textarea "Awaken Your Heart’s Power: Science, Spirit, and the Practice of Heart Coherence…"
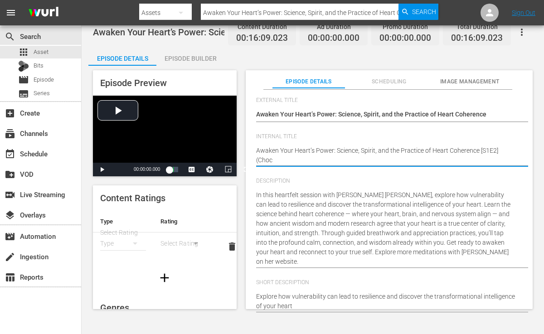
type textarea "Awaken Your Heart’s Power: Science, Spirit, and the Practice of Heart Coherence…"
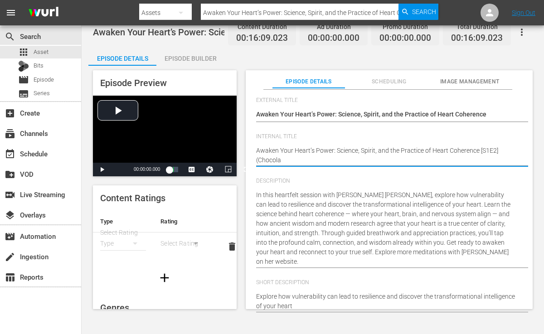
type textarea "Awaken Your Heart’s Power: Science, Spirit, and the Practice of Heart Coherence…"
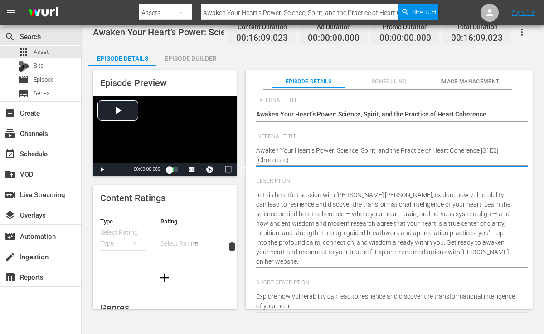
type textarea "Awaken Your Heart’s Power: Science, Spirit, and the Practice of Heart Coherence…"
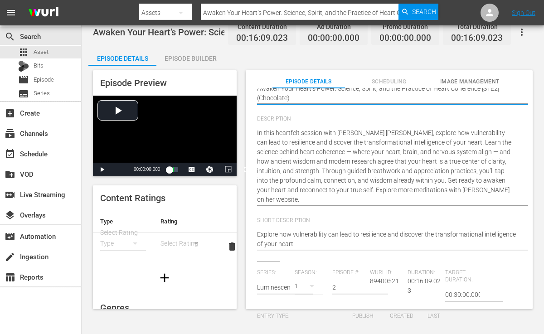
scroll to position [0, 0]
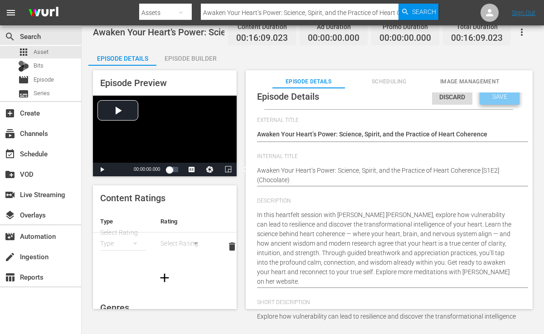
click at [494, 94] on span "Save" at bounding box center [499, 96] width 29 height 7
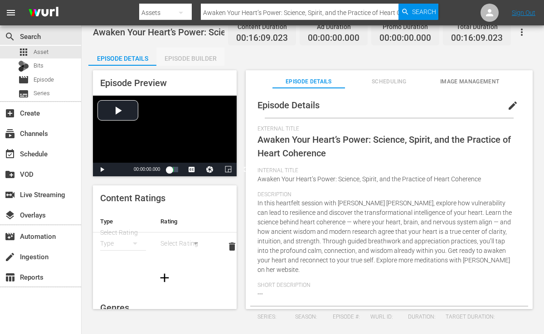
click at [183, 53] on div "Episode Builder" at bounding box center [190, 59] width 68 height 22
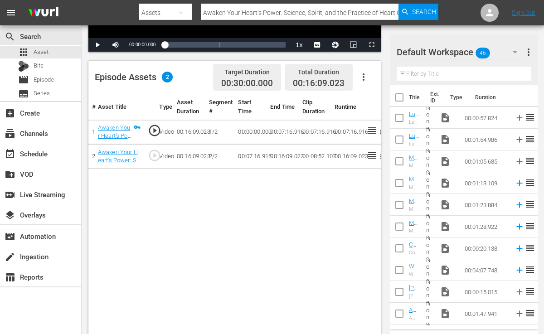
scroll to position [192, 0]
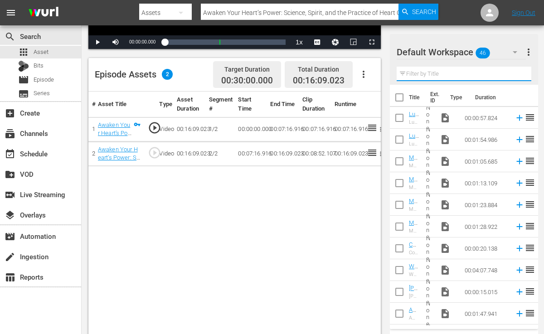
click at [439, 68] on input "text" at bounding box center [464, 74] width 135 height 15
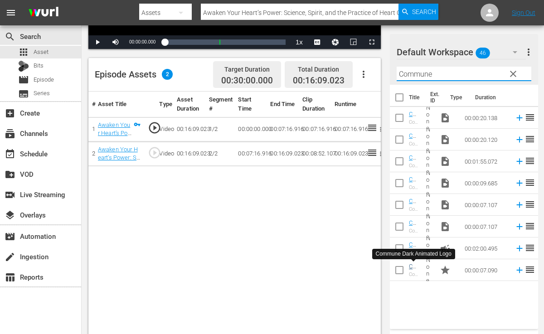
type input "Commune"
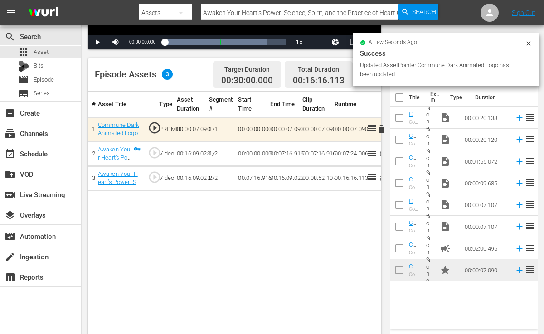
drag, startPoint x: 244, startPoint y: 181, endPoint x: 317, endPoint y: 184, distance: 73.1
click at [246, 180] on td "00:07:16.916" at bounding box center [250, 178] width 32 height 24
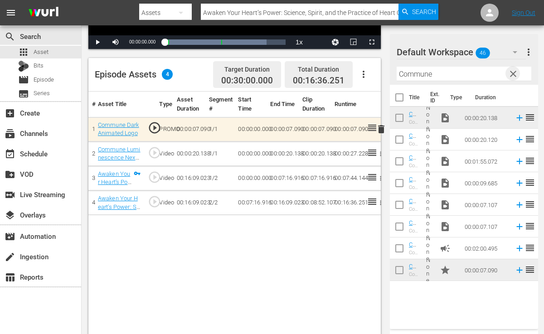
click at [515, 75] on span "clear" at bounding box center [513, 73] width 11 height 11
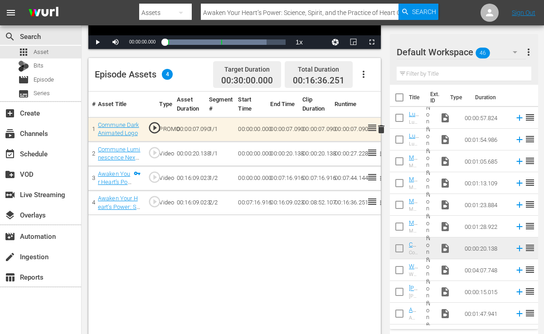
click at [472, 77] on input "text" at bounding box center [464, 74] width 135 height 15
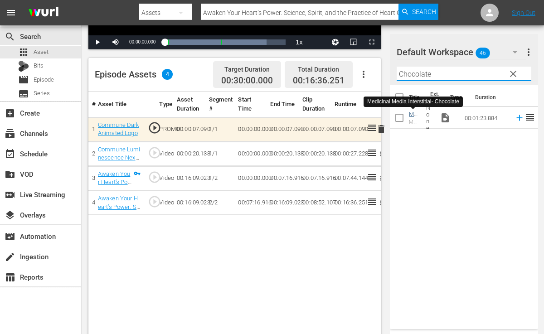
type input "Chocolate"
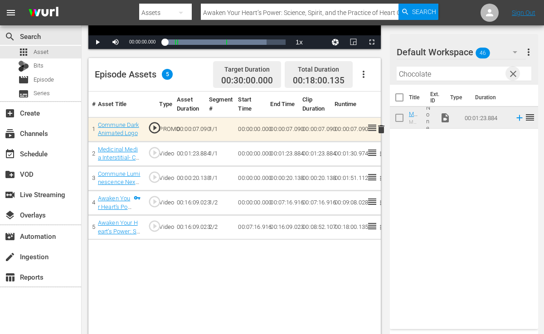
click at [510, 73] on span "clear" at bounding box center [513, 73] width 11 height 11
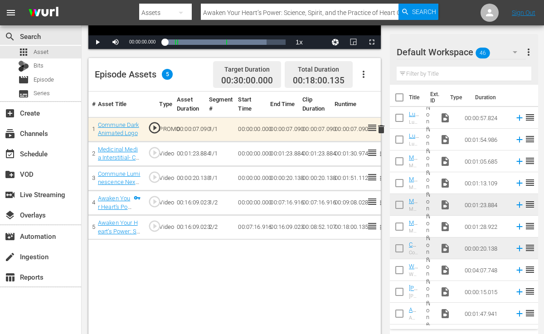
click at [466, 76] on input "text" at bounding box center [464, 74] width 135 height 15
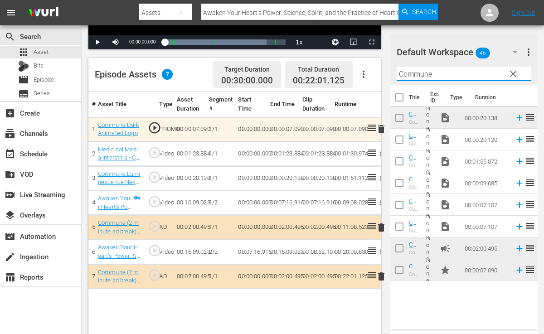
click at [439, 75] on input "Commune" at bounding box center [464, 74] width 135 height 15
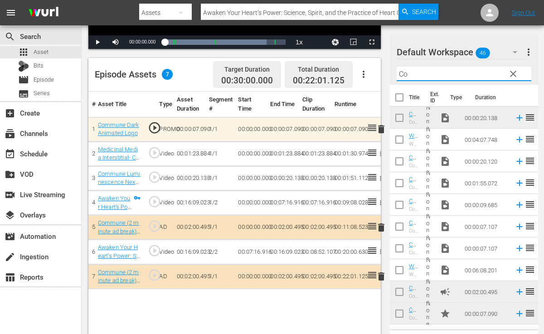
type input "C"
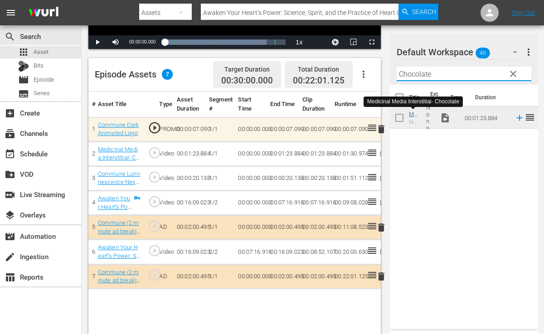
type input "Chocolate"
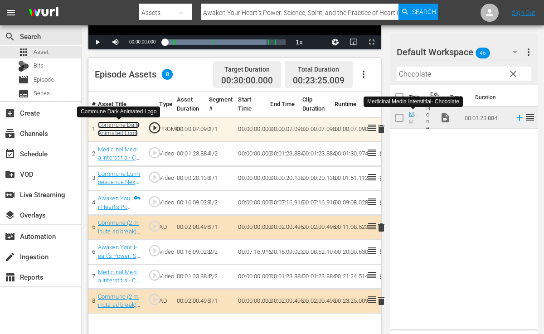
click at [129, 126] on link "Commune Dark Animated Logo" at bounding box center [118, 128] width 41 height 15
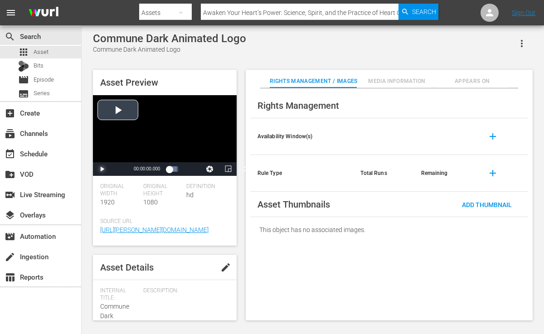
click at [102, 169] on span "Video Player" at bounding box center [102, 169] width 0 height 0
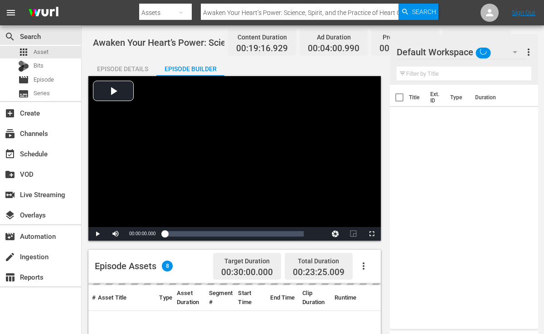
scroll to position [192, 0]
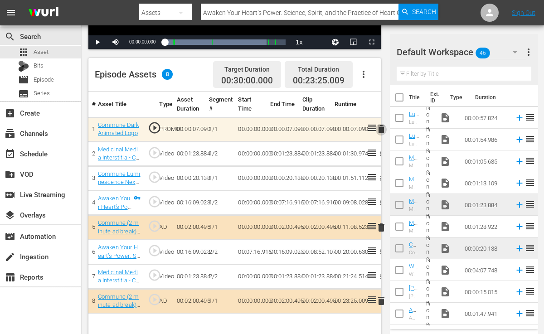
click at [380, 130] on span "delete" at bounding box center [381, 129] width 11 height 11
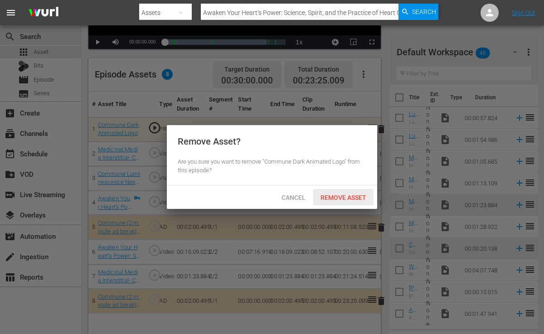
click at [350, 198] on span "Remove Asset" at bounding box center [343, 197] width 60 height 7
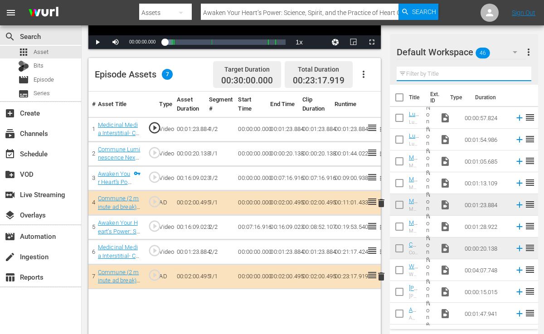
click at [436, 78] on input "text" at bounding box center [464, 74] width 135 height 15
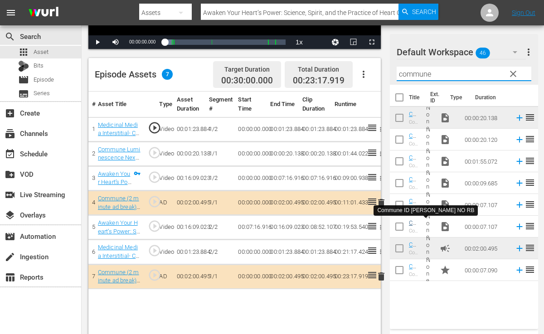
type input "commune"
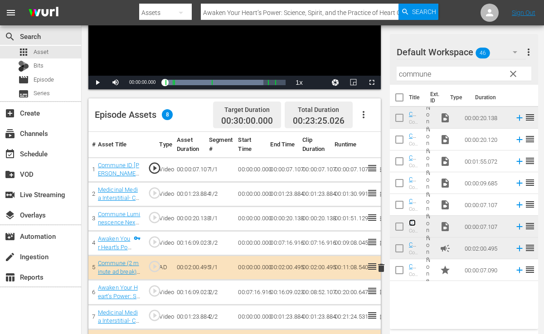
scroll to position [143, 0]
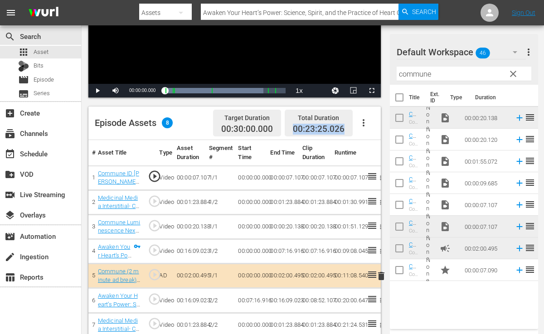
drag, startPoint x: 295, startPoint y: 128, endPoint x: 345, endPoint y: 129, distance: 50.3
click at [345, 129] on div "Total Duration 00:23:25.026" at bounding box center [319, 123] width 68 height 27
copy span "00:23:25.026"
